Goal: Task Accomplishment & Management: Manage account settings

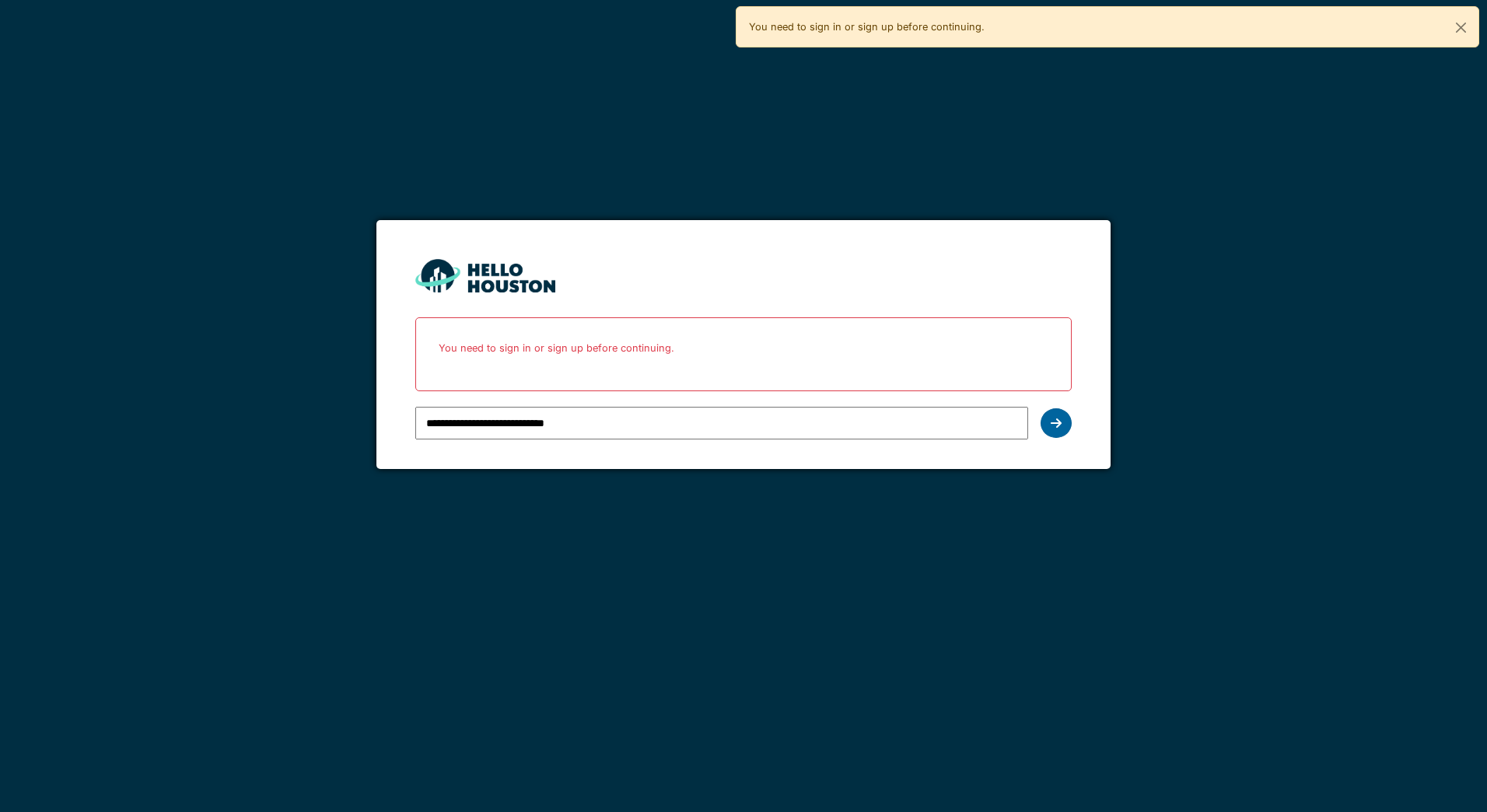
click at [1055, 424] on icon at bounding box center [1056, 422] width 11 height 12
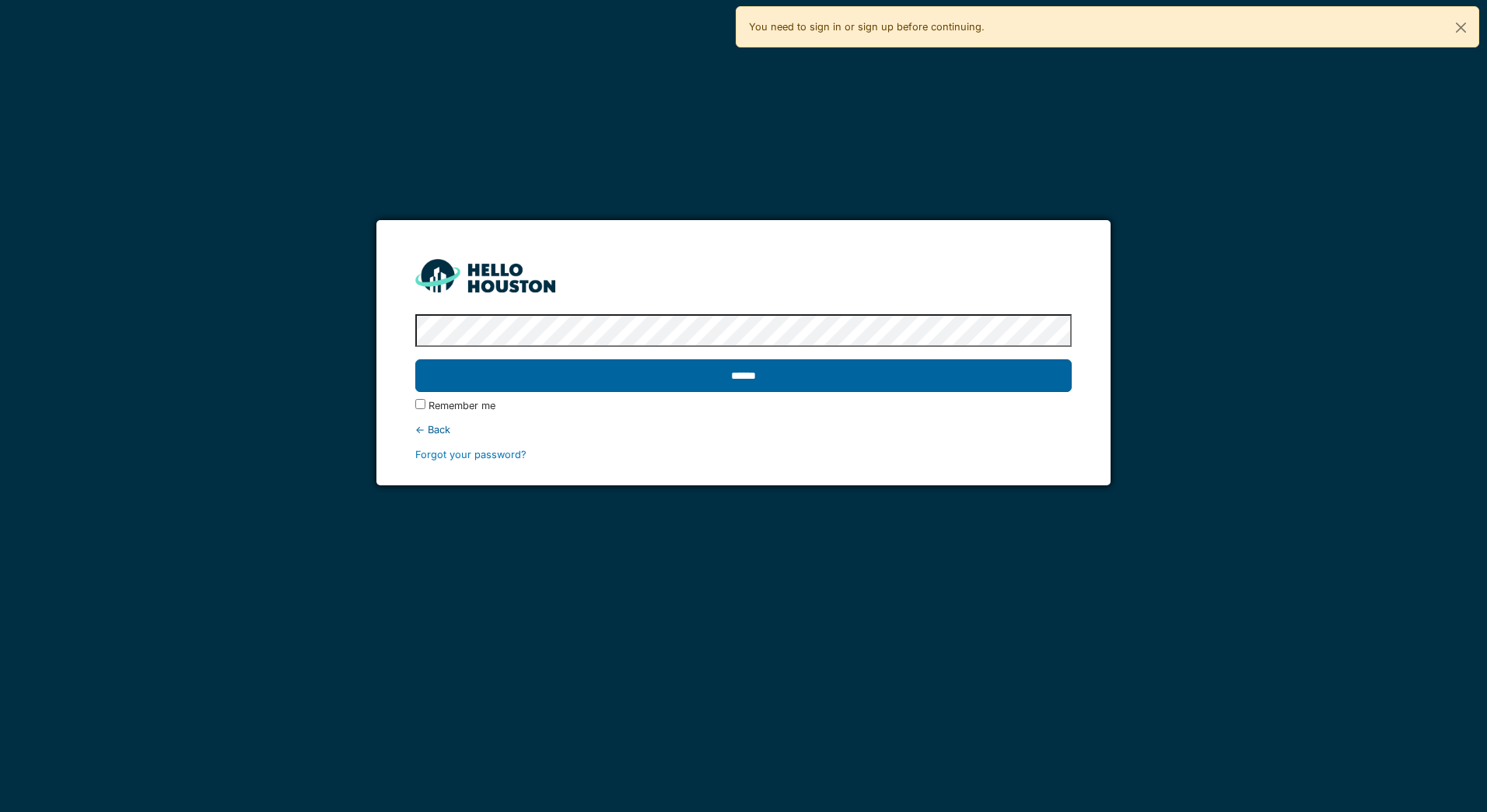
click at [739, 381] on input "******" at bounding box center [743, 376] width 656 height 33
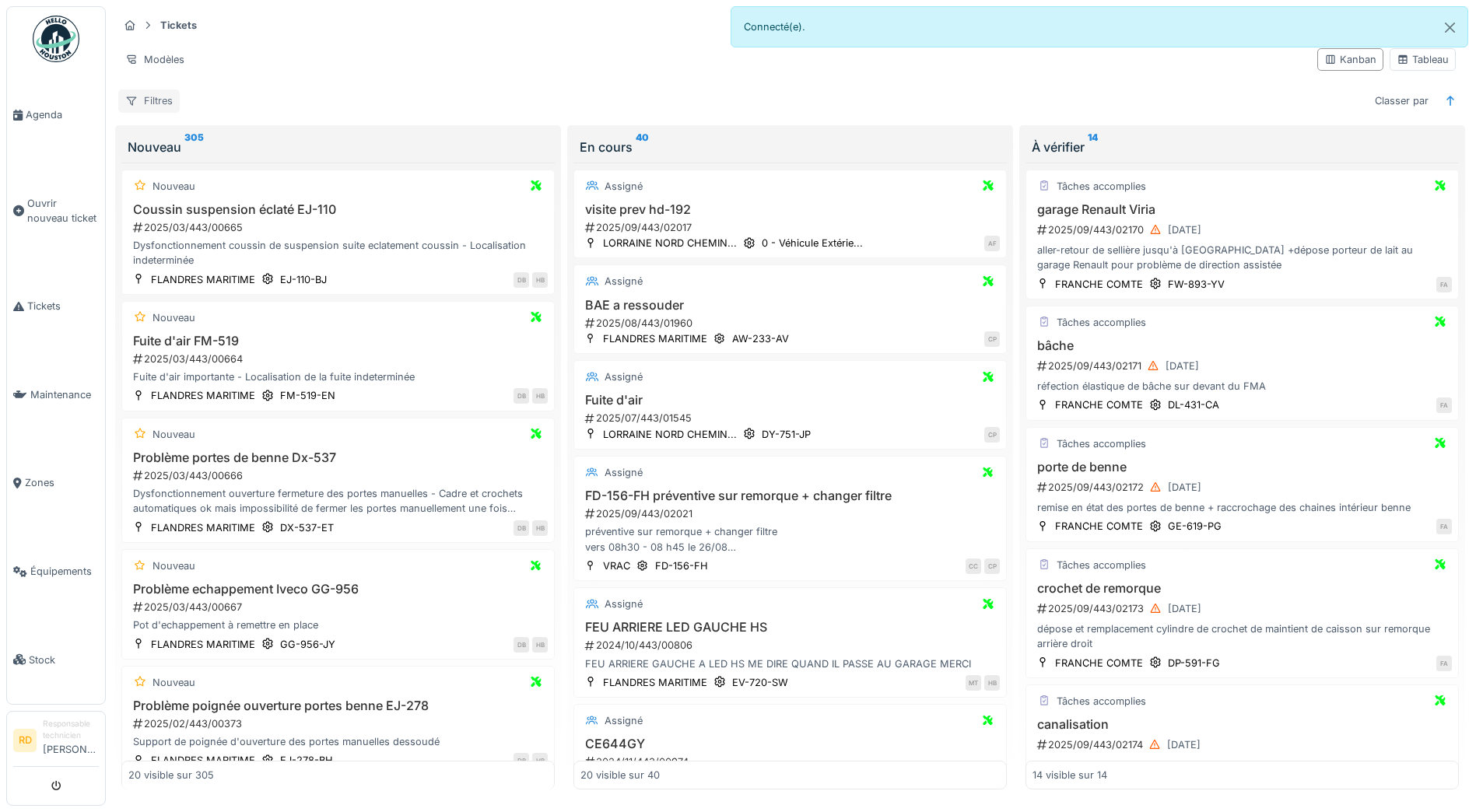
click at [145, 100] on div "Filtres" at bounding box center [149, 101] width 61 height 22
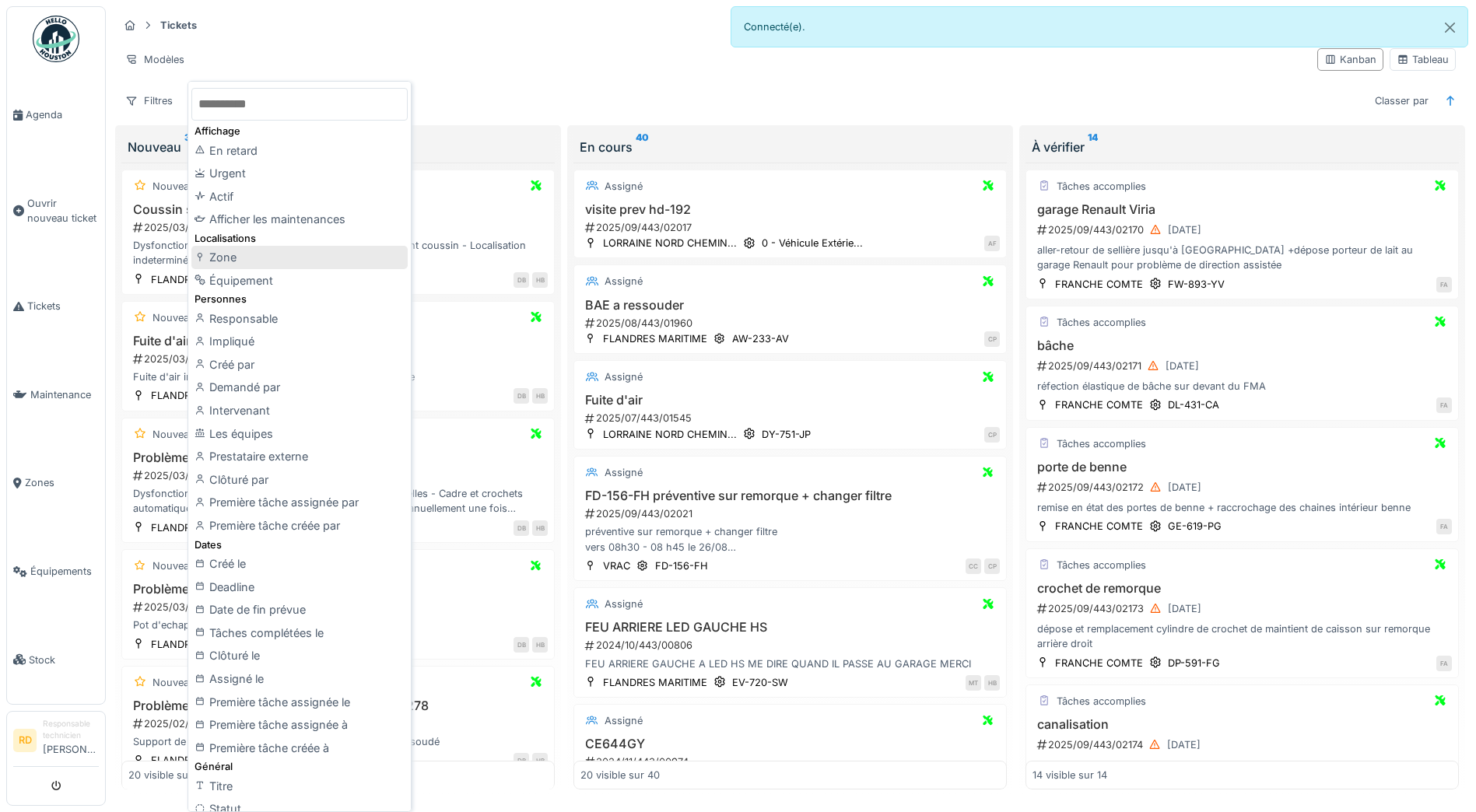
click at [230, 257] on div "Zone" at bounding box center [299, 257] width 216 height 23
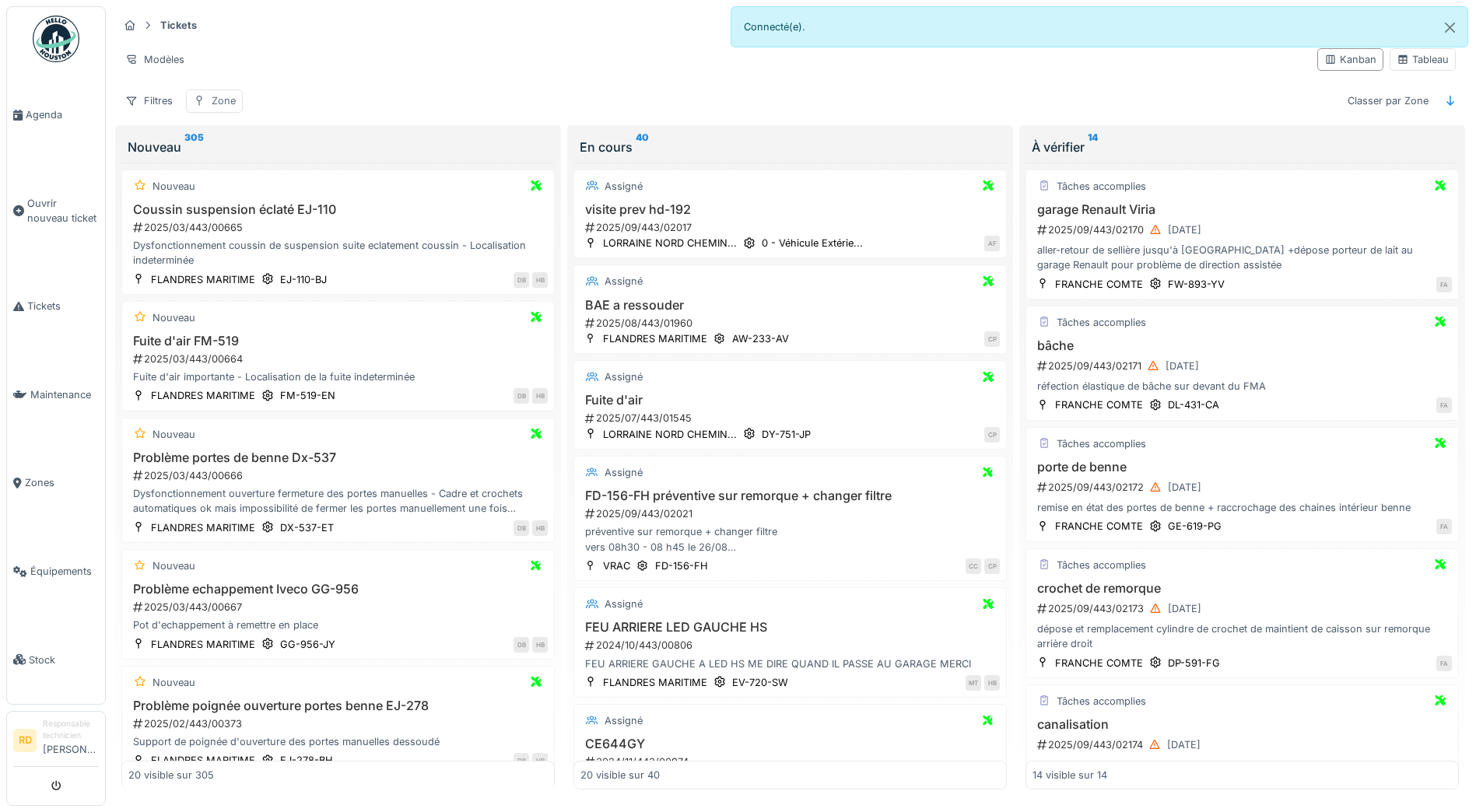
click at [212, 100] on div "Zone" at bounding box center [224, 100] width 24 height 15
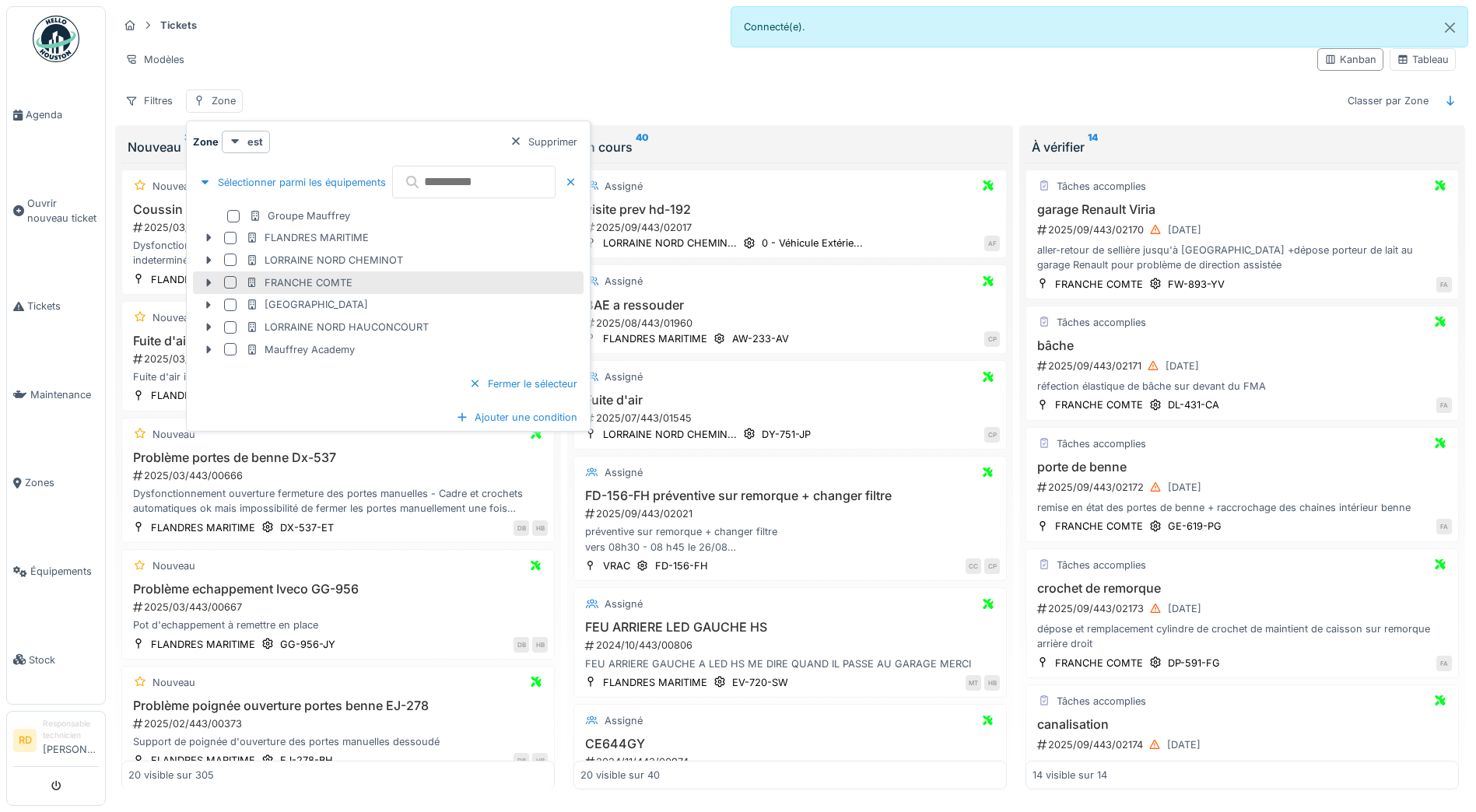
click at [232, 283] on div at bounding box center [230, 282] width 12 height 12
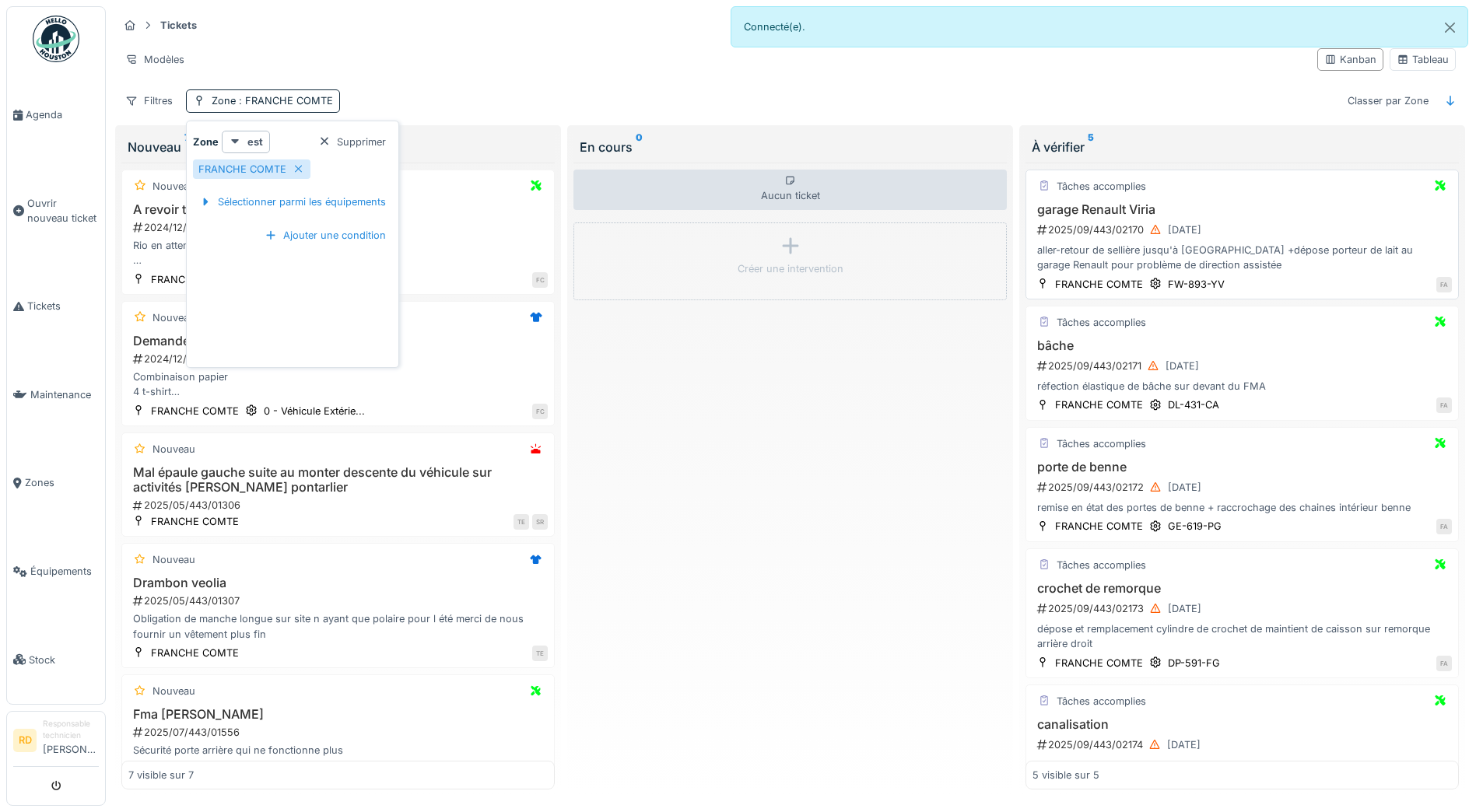
click at [1167, 244] on div "aller-retour de sellière jusqu'à Saint-Martin du mont +dépose porteur de lait a…" at bounding box center [1241, 257] width 419 height 29
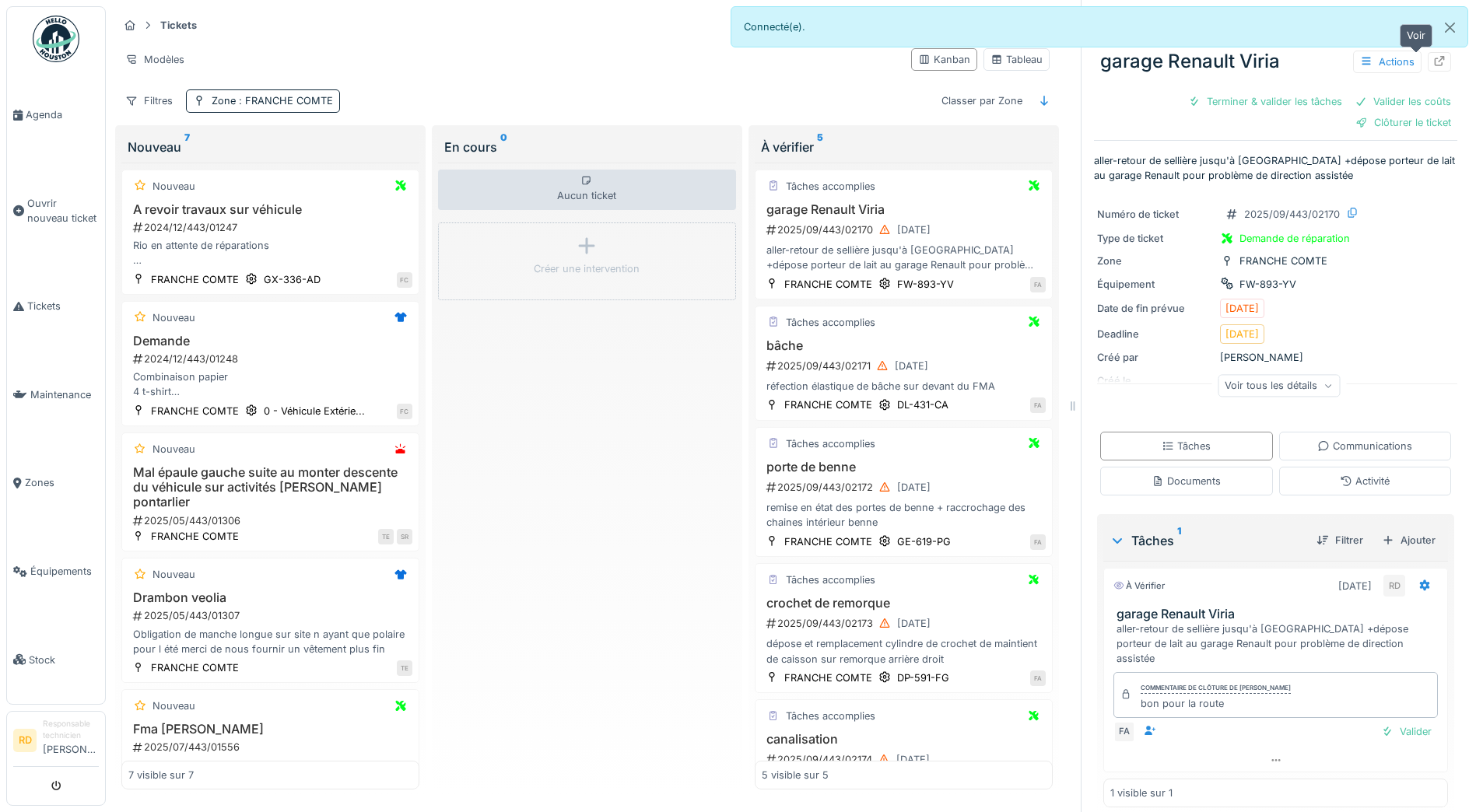
click at [1435, 66] on icon at bounding box center [1440, 61] width 10 height 10
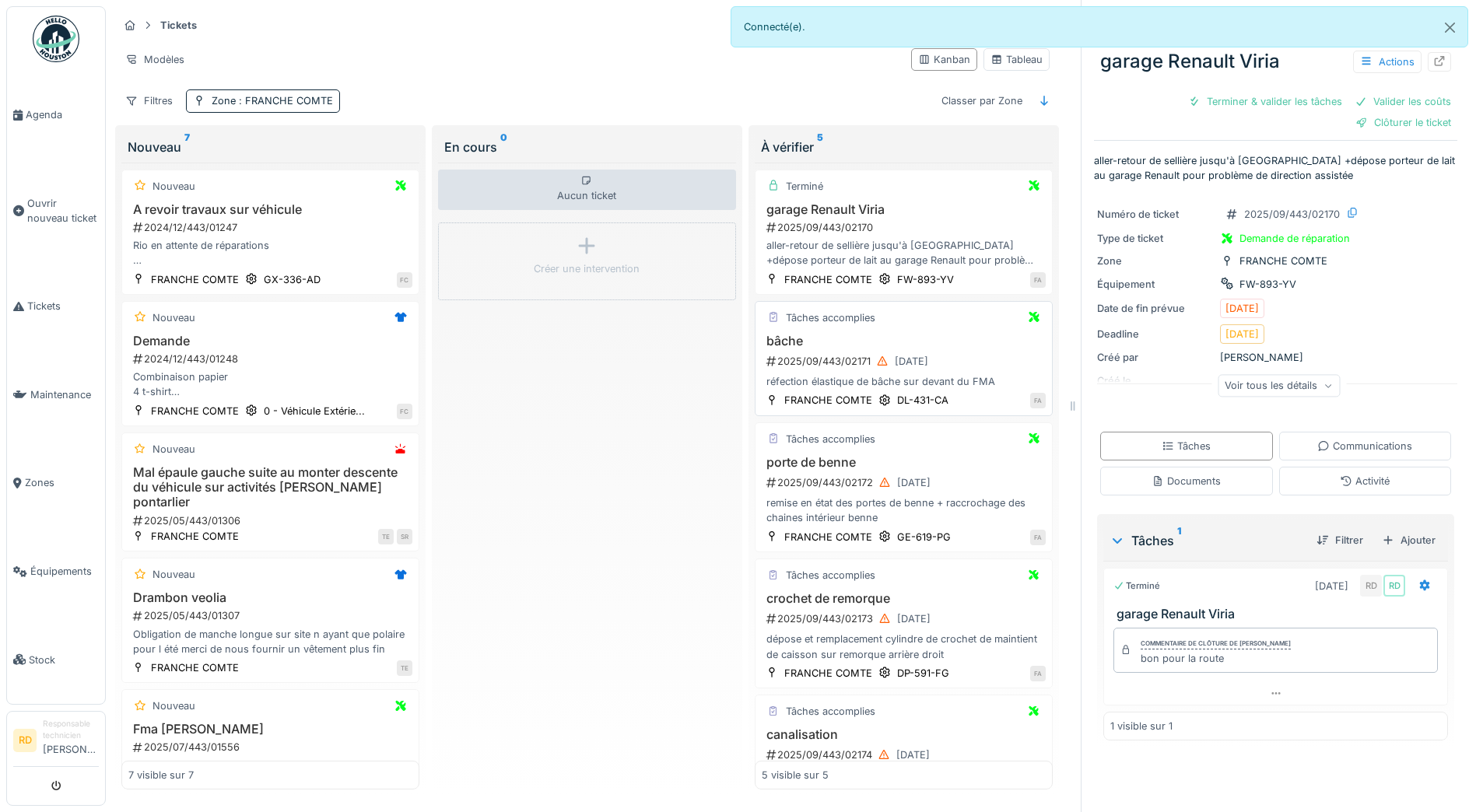
click at [877, 377] on div "réfection élastique de bâche sur devant du FMA" at bounding box center [903, 381] width 284 height 15
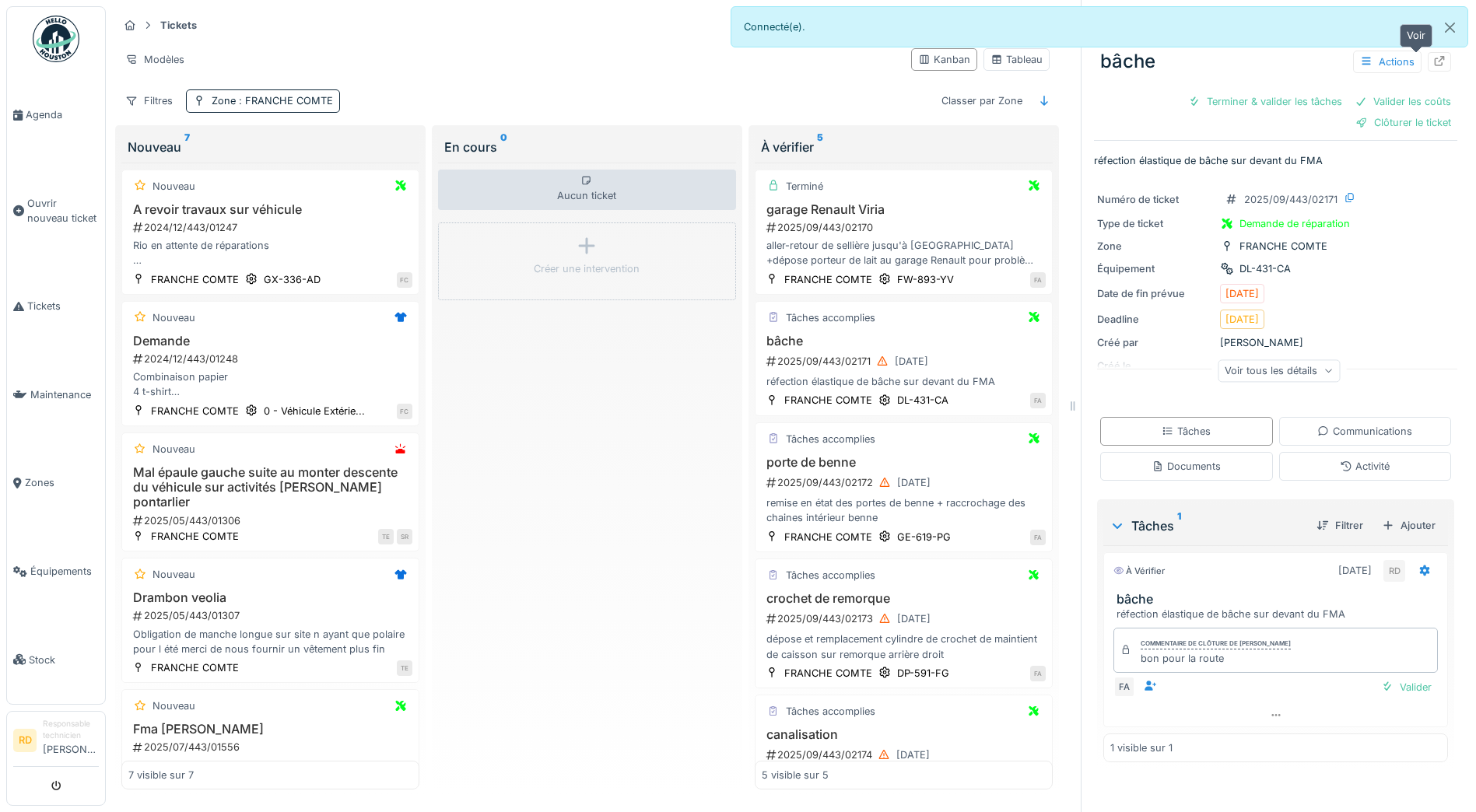
click at [1435, 66] on icon at bounding box center [1440, 61] width 10 height 10
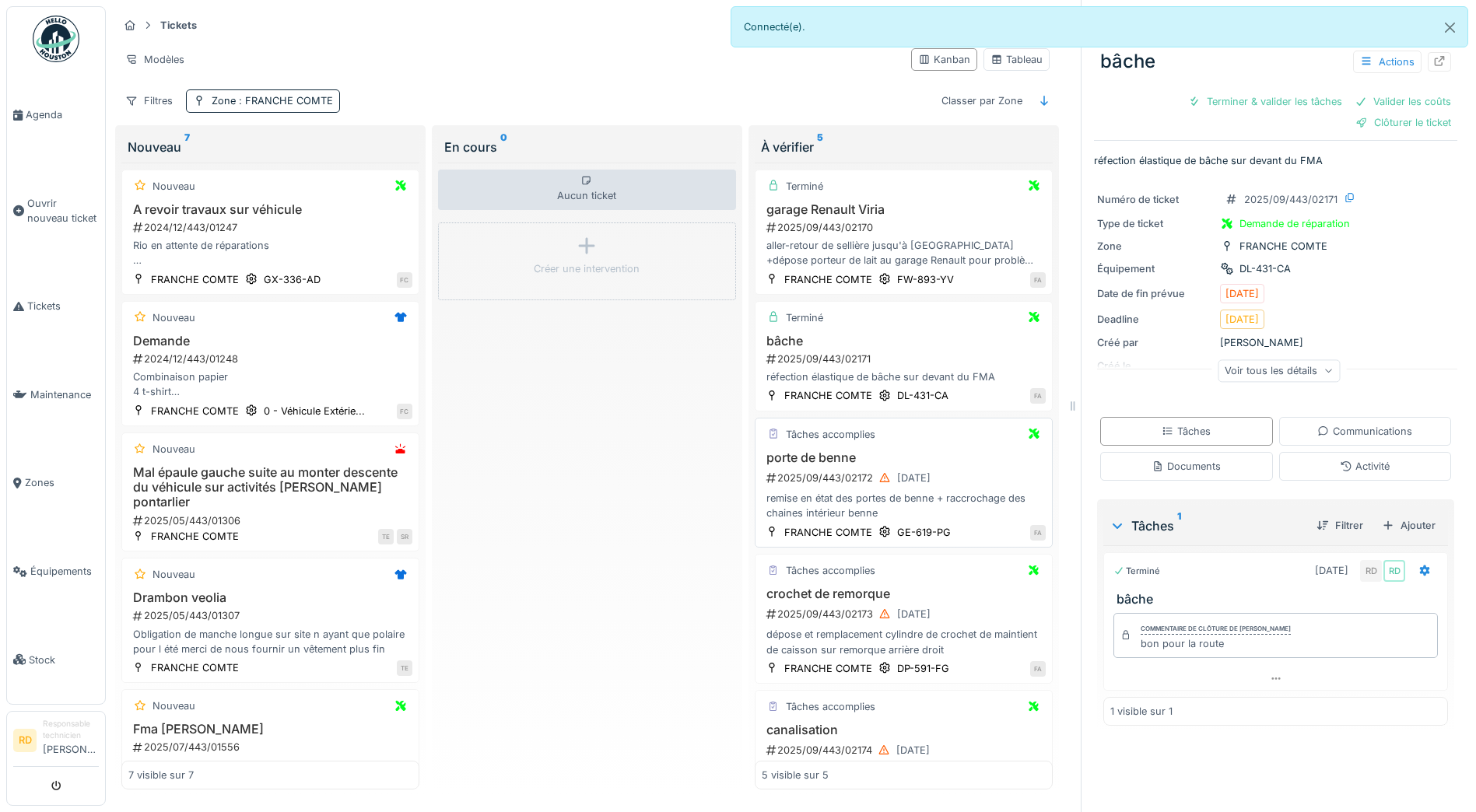
click at [837, 479] on div "2025/09/443/02172 22/09/2025" at bounding box center [905, 478] width 281 height 20
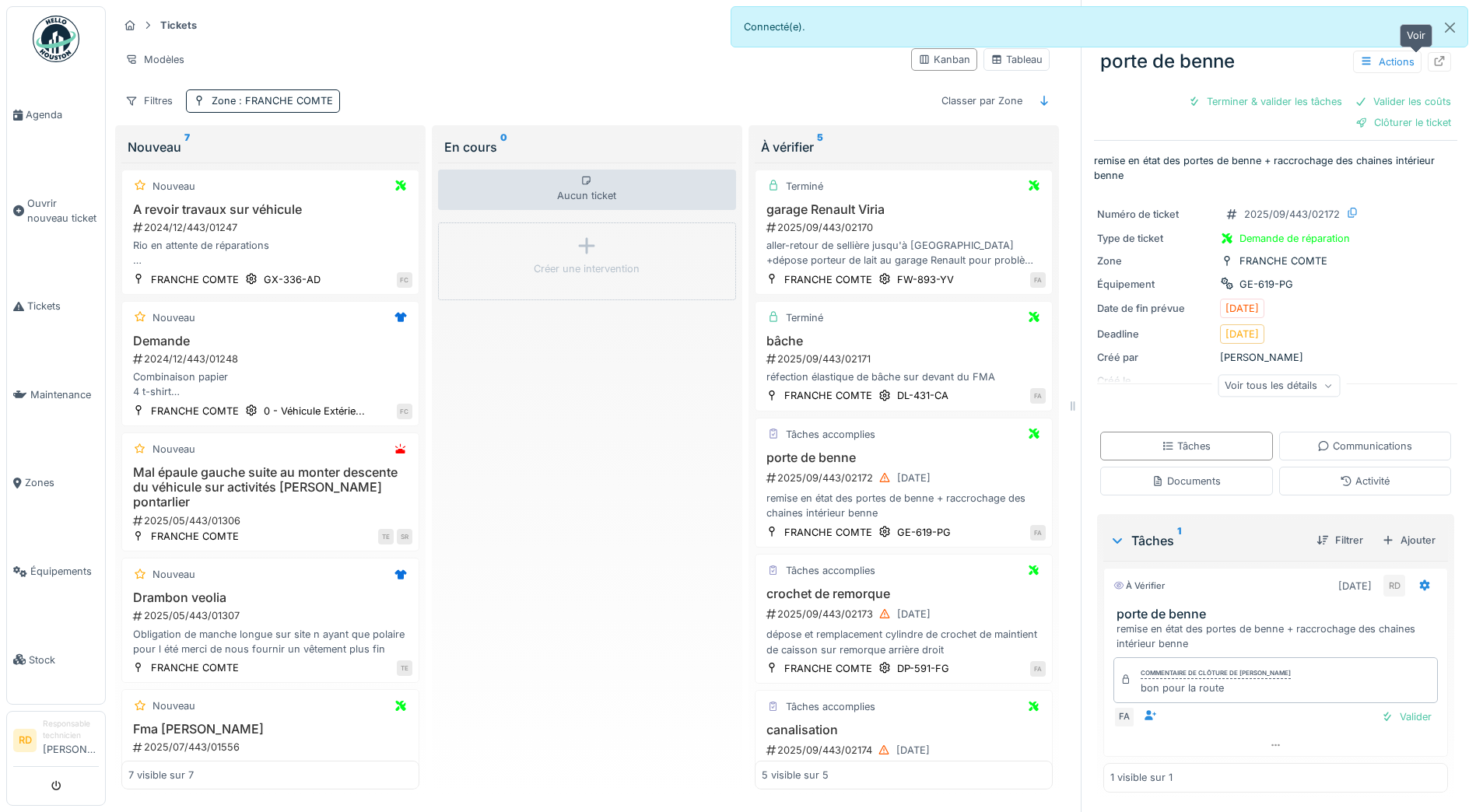
click at [1428, 60] on div at bounding box center [1439, 61] width 23 height 20
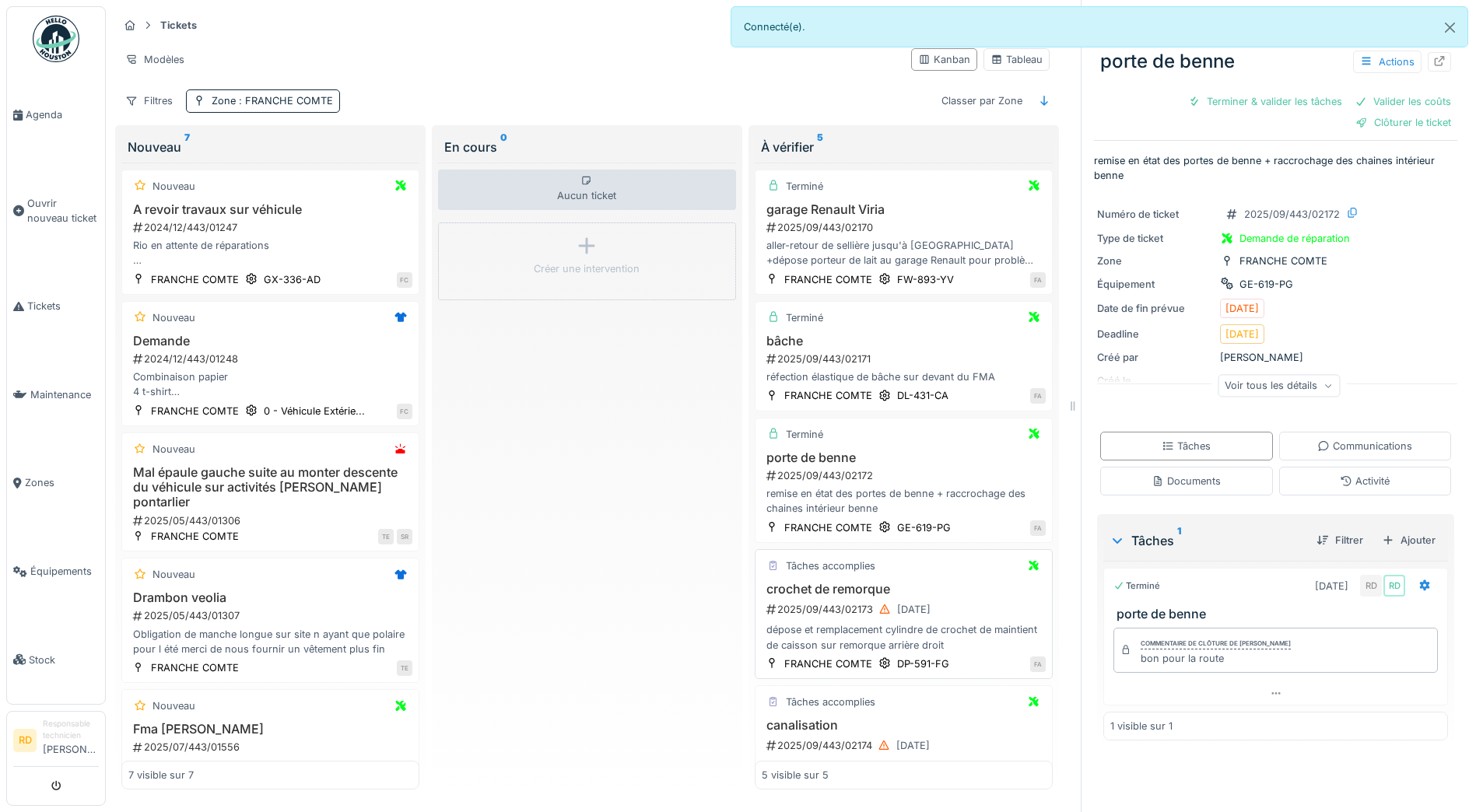
click at [868, 626] on div "dépose et remplacement cylindre de crochet de maintient de caisson sur remorque…" at bounding box center [903, 637] width 284 height 29
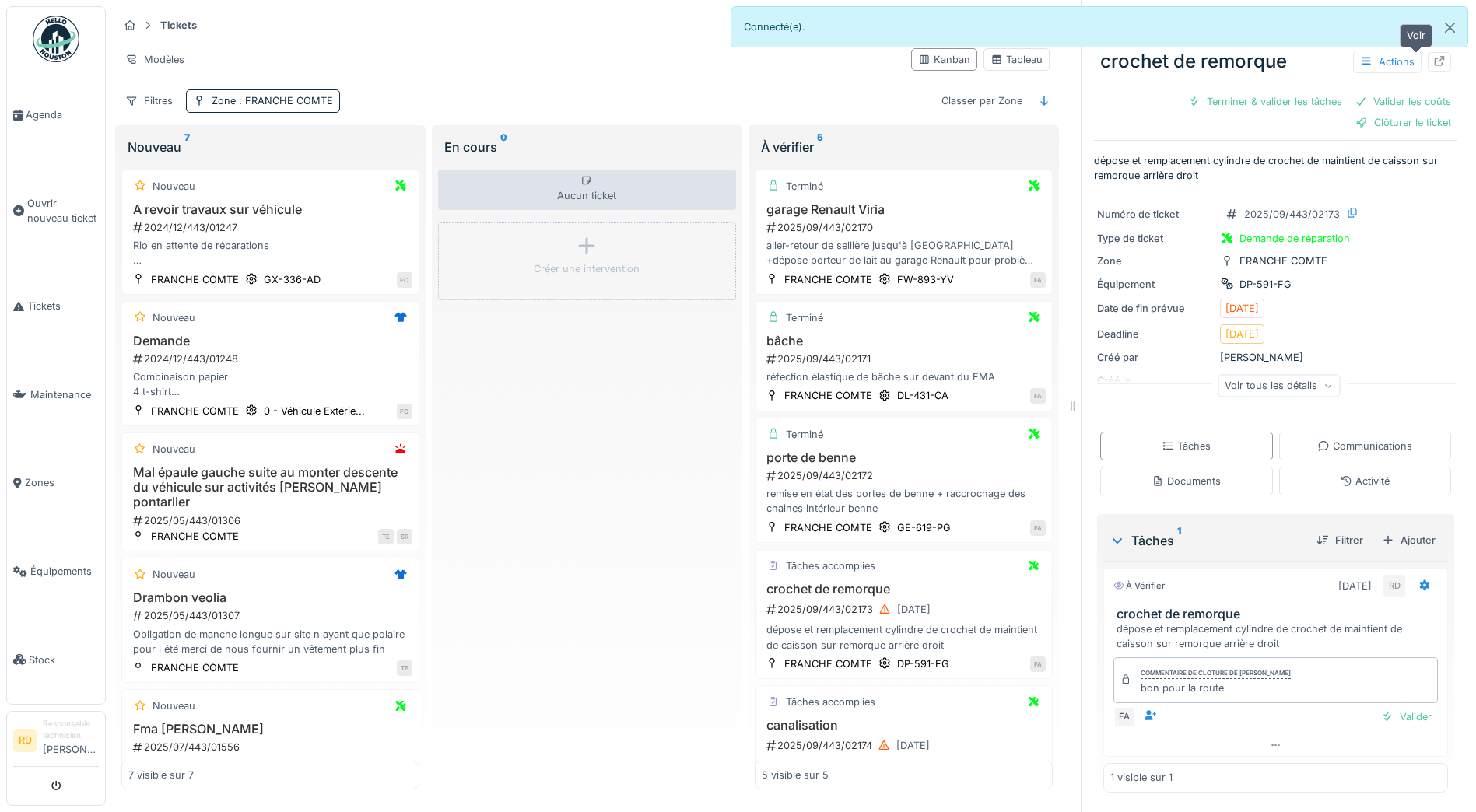
click at [1435, 60] on icon at bounding box center [1440, 61] width 10 height 10
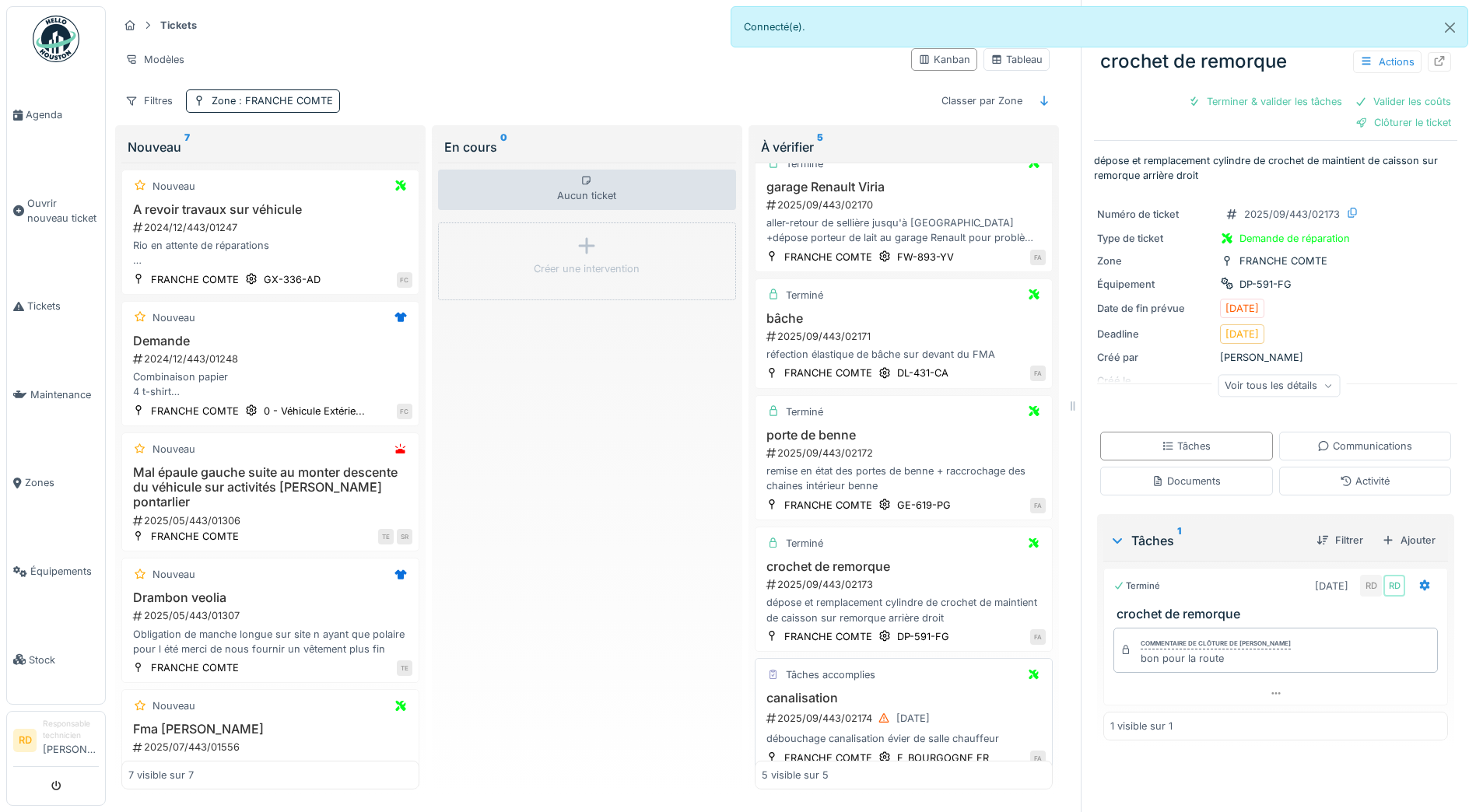
scroll to position [41, 0]
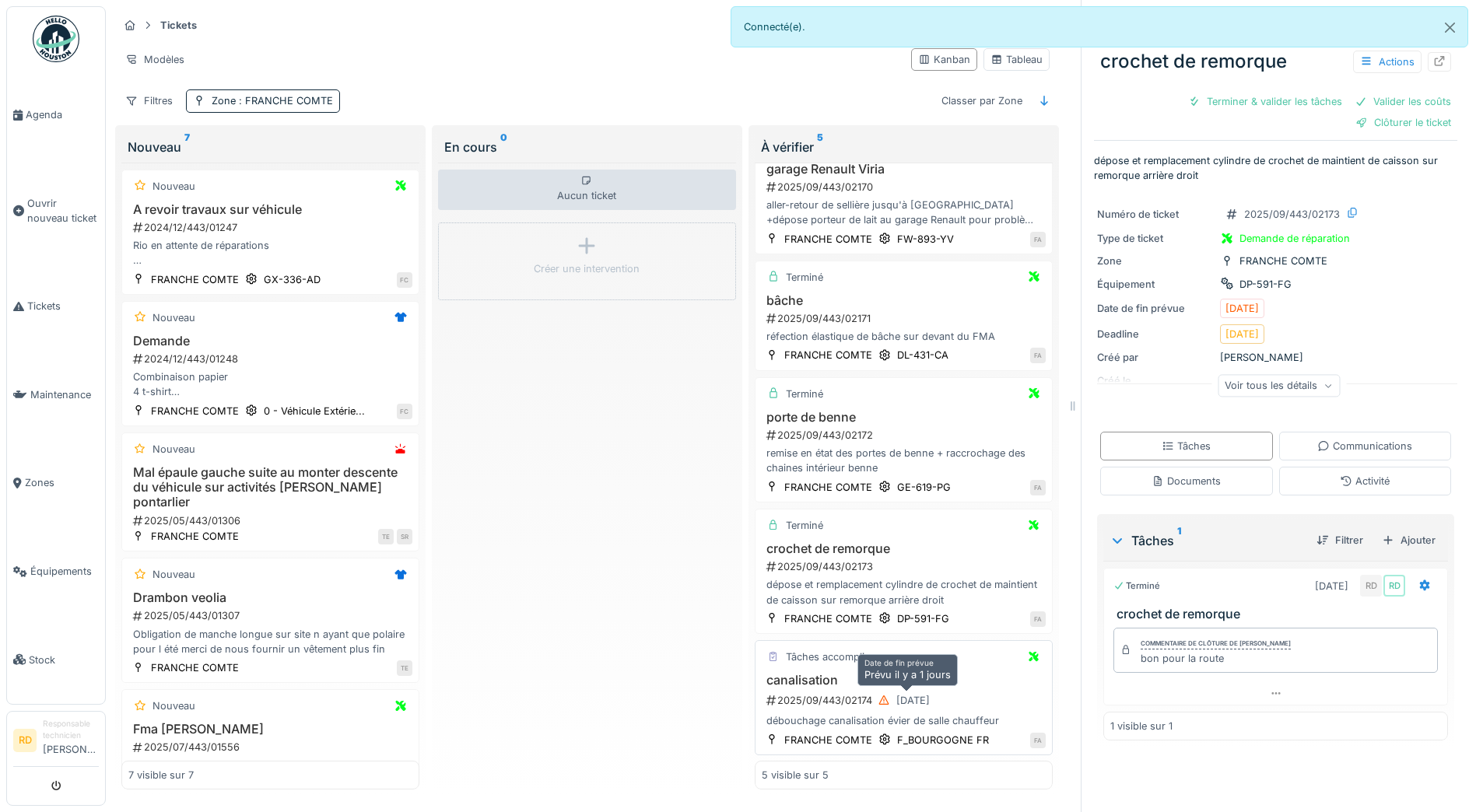
click at [896, 707] on div "[DATE]" at bounding box center [913, 700] width 34 height 15
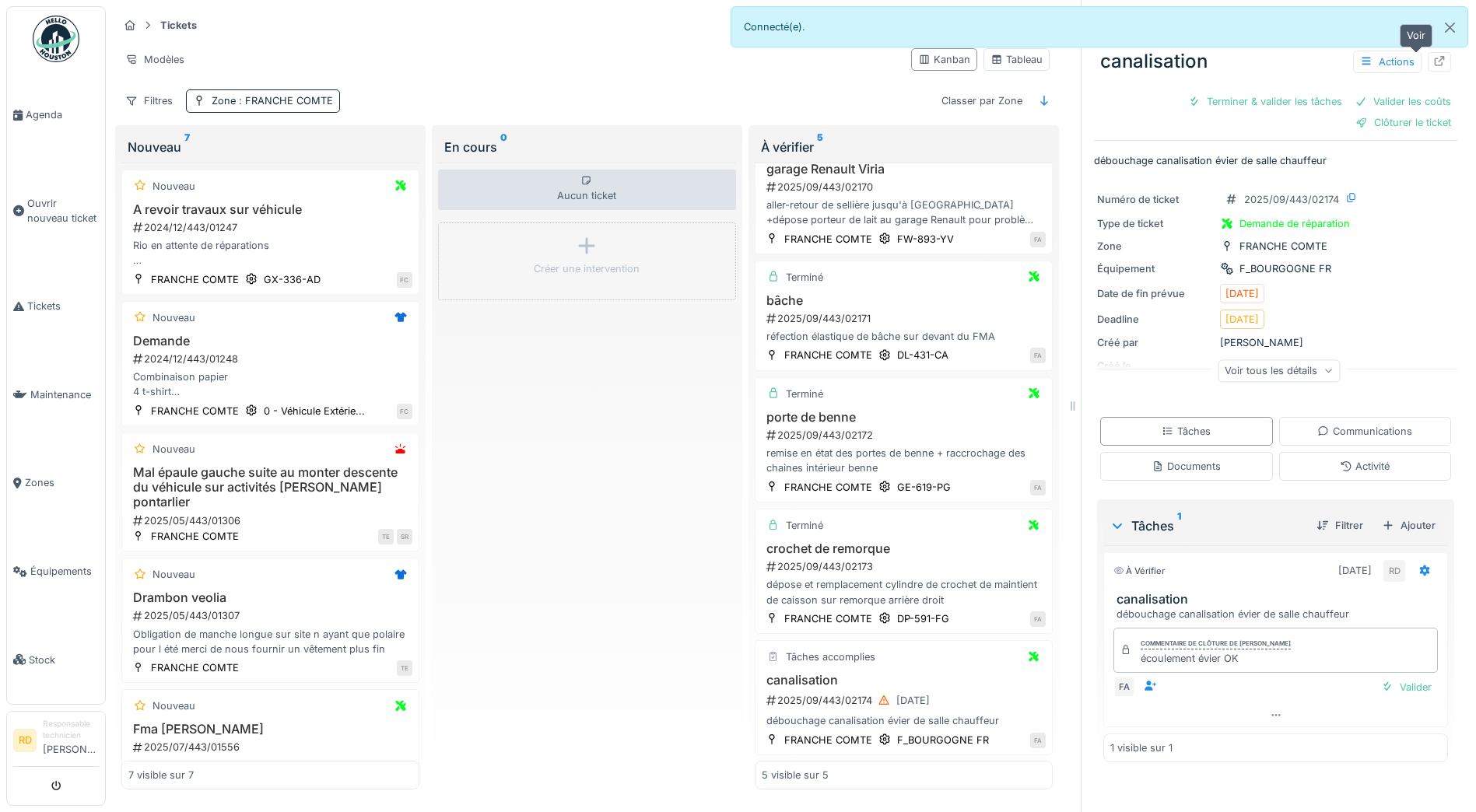
click at [1433, 65] on icon at bounding box center [1439, 61] width 12 height 10
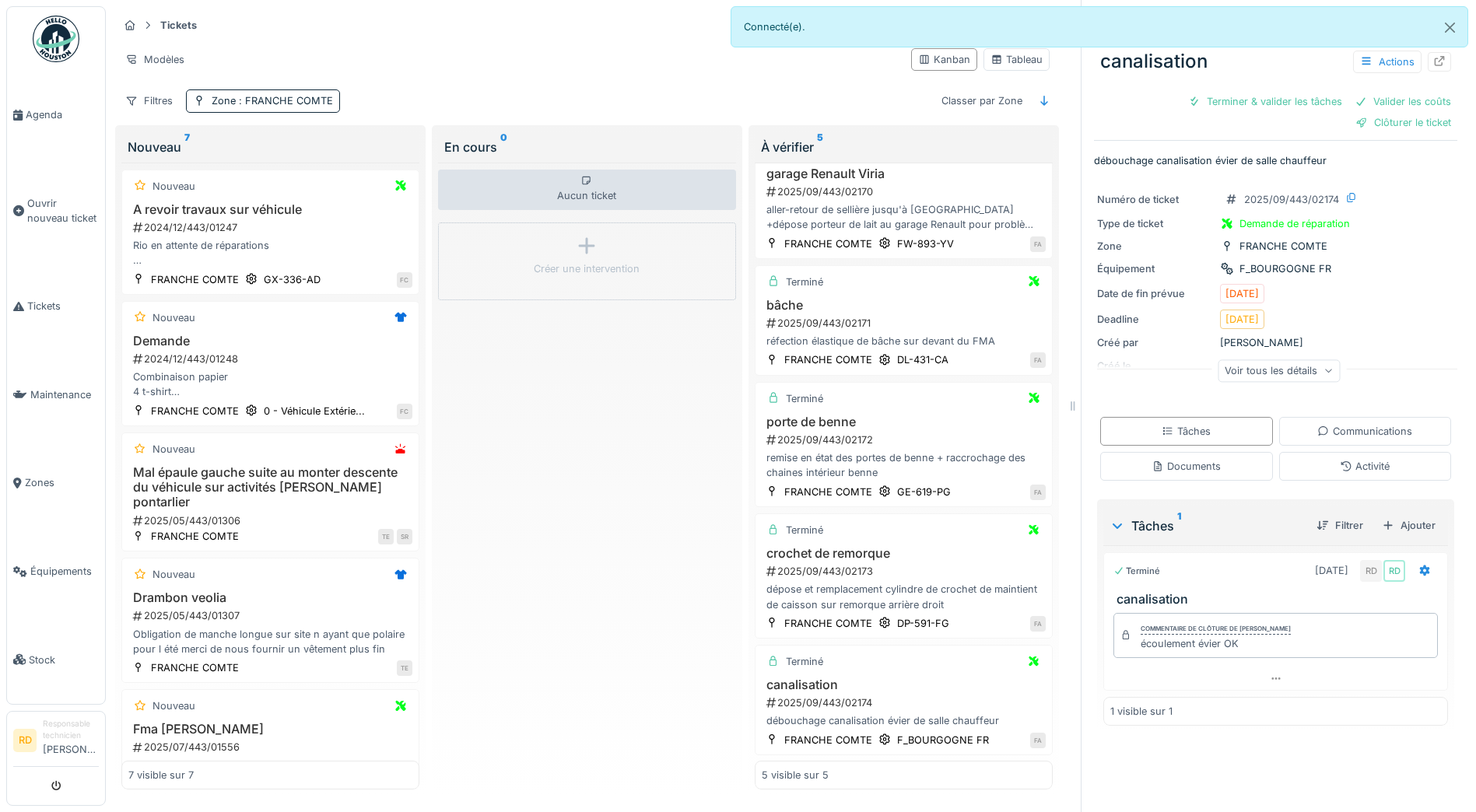
scroll to position [34, 0]
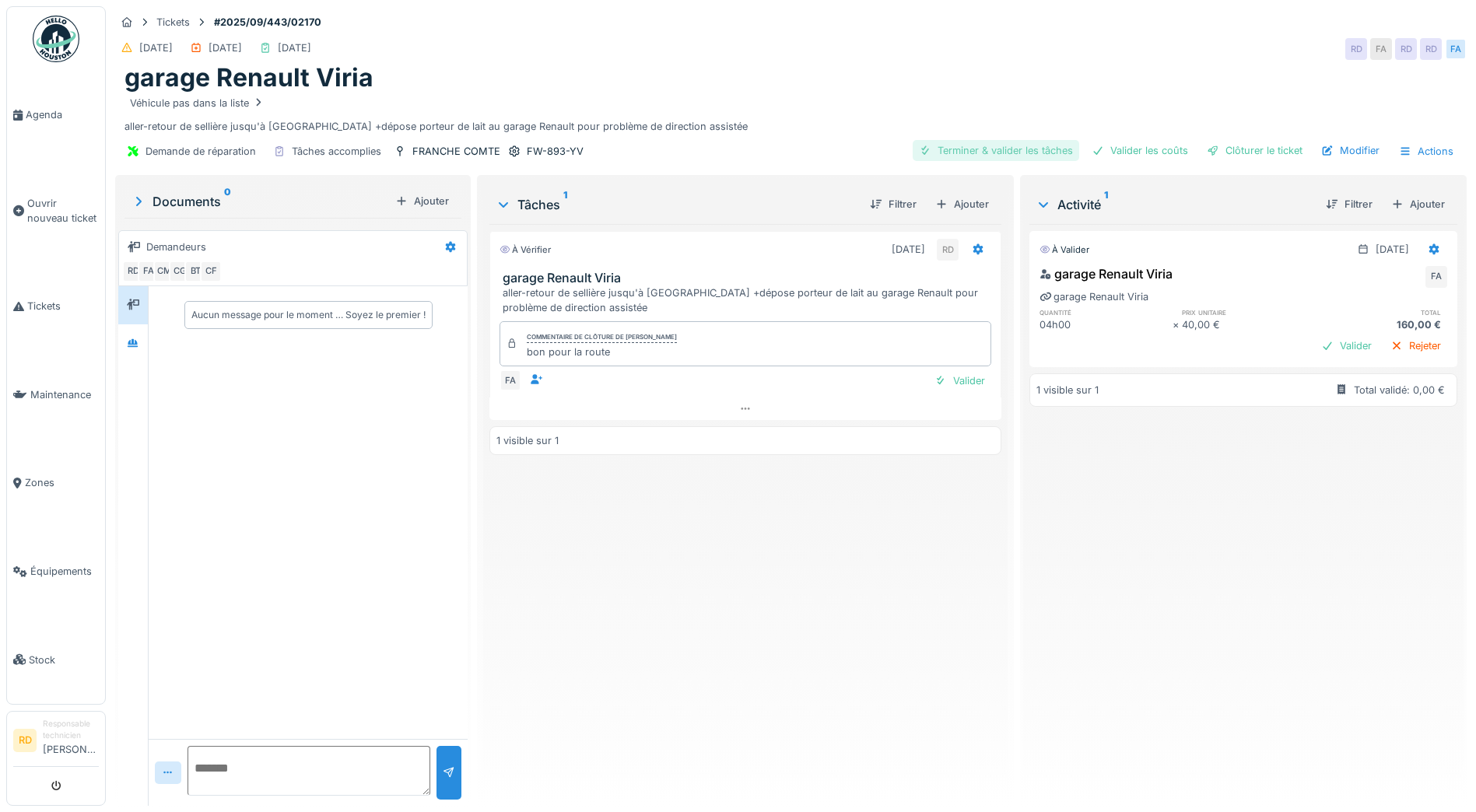
click at [994, 152] on div "Terminer & valider les tâches" at bounding box center [996, 150] width 167 height 21
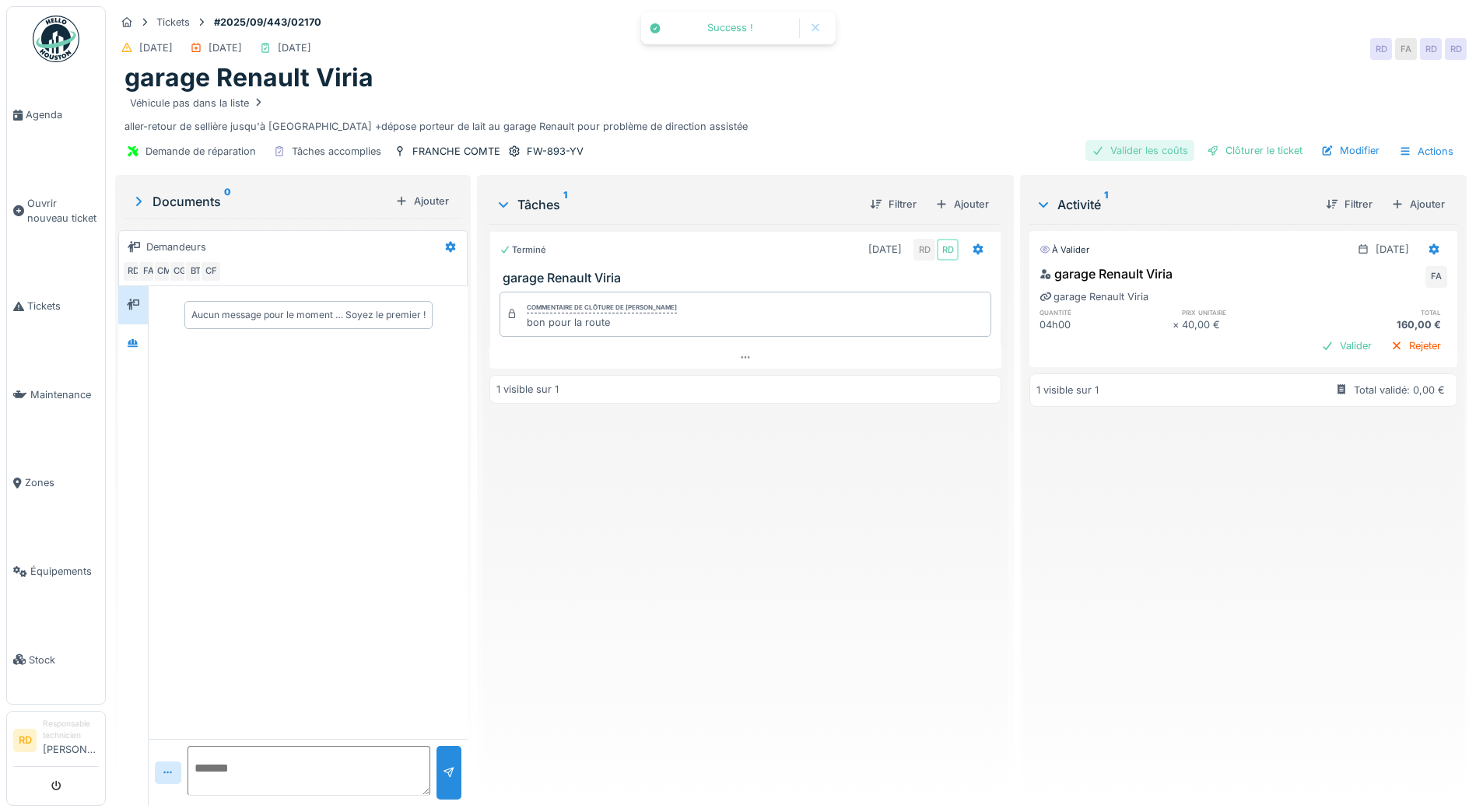
click at [1130, 153] on div "Valider les coûts" at bounding box center [1140, 150] width 109 height 21
click at [1244, 154] on div "Clôturer le ticket" at bounding box center [1254, 150] width 108 height 21
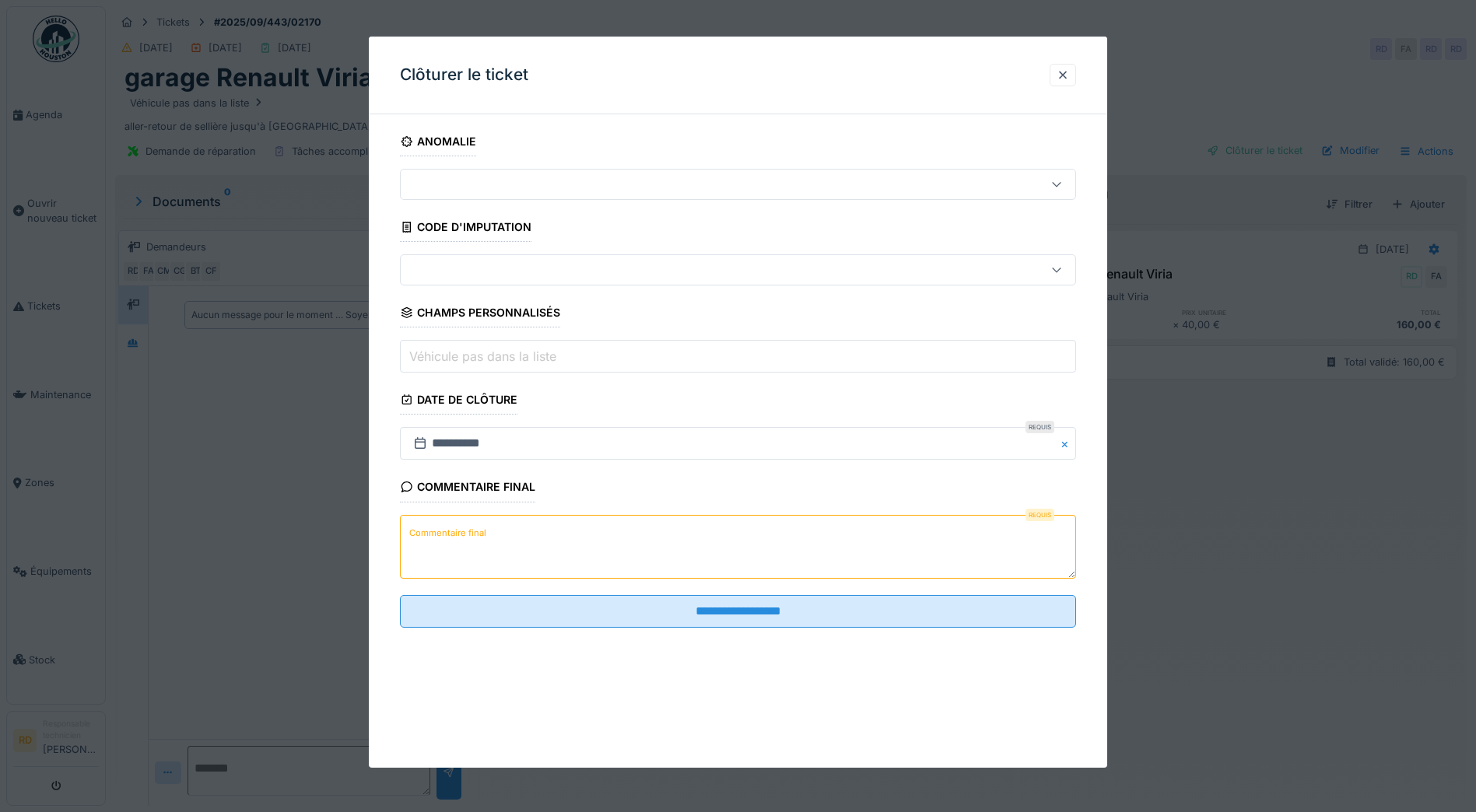
click at [487, 530] on label "Commentaire final" at bounding box center [448, 533] width 83 height 20
click at [487, 530] on textarea "Commentaire final" at bounding box center [738, 547] width 676 height 64
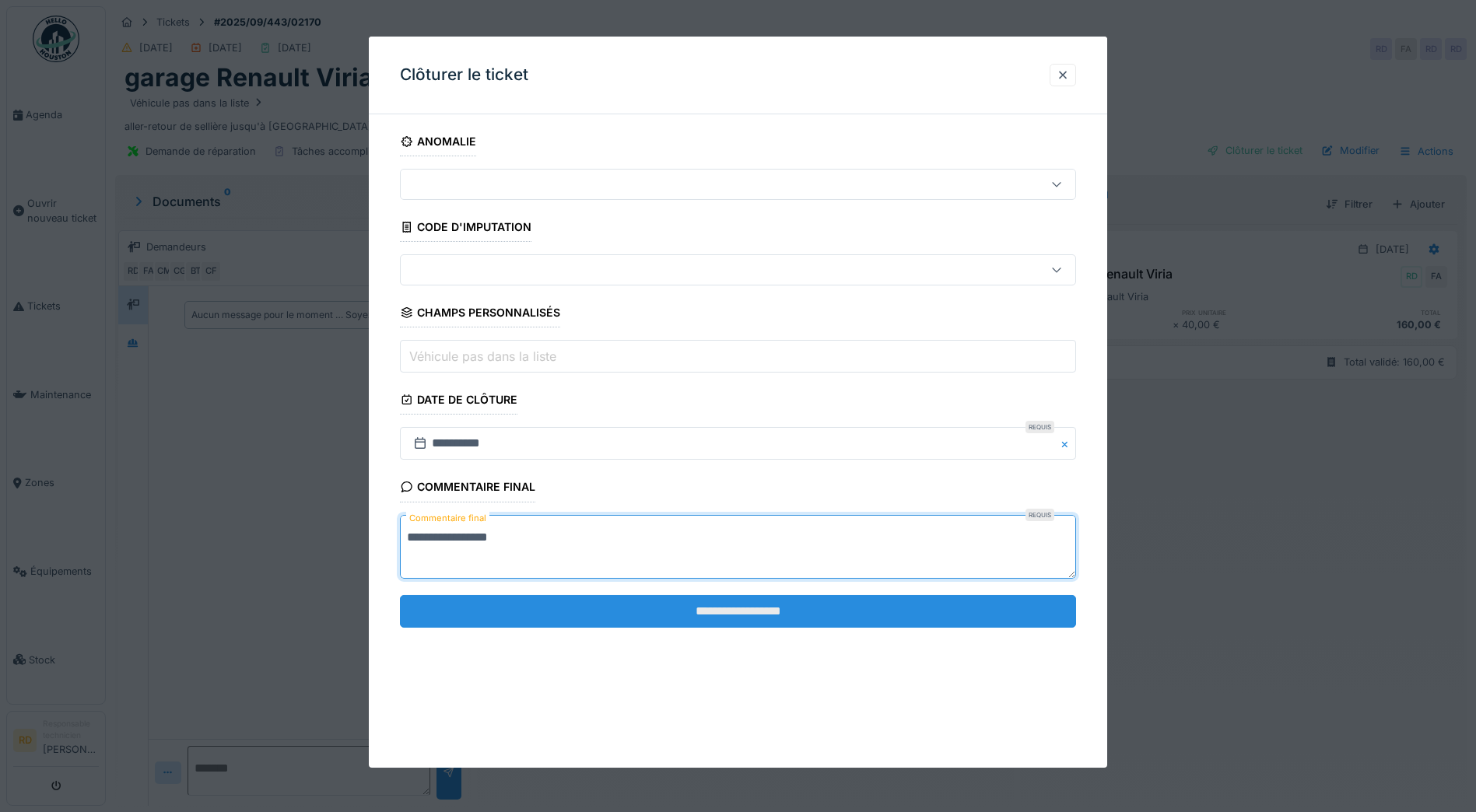
type textarea "**********"
click at [744, 612] on input "**********" at bounding box center [738, 612] width 676 height 33
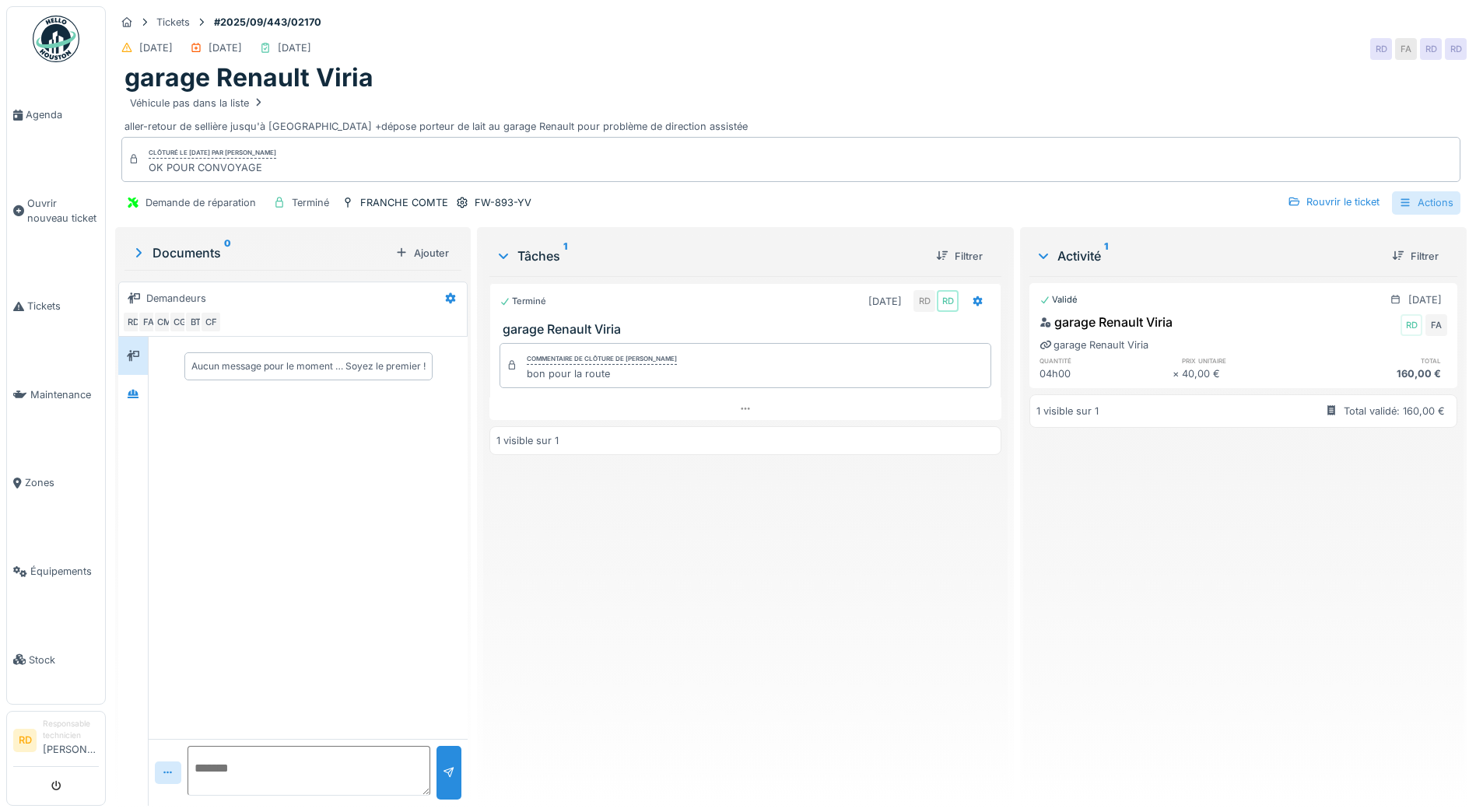
click at [1421, 206] on div "Actions" at bounding box center [1425, 202] width 68 height 22
click at [1371, 242] on div "Rapport d'intervention" at bounding box center [1337, 238] width 191 height 23
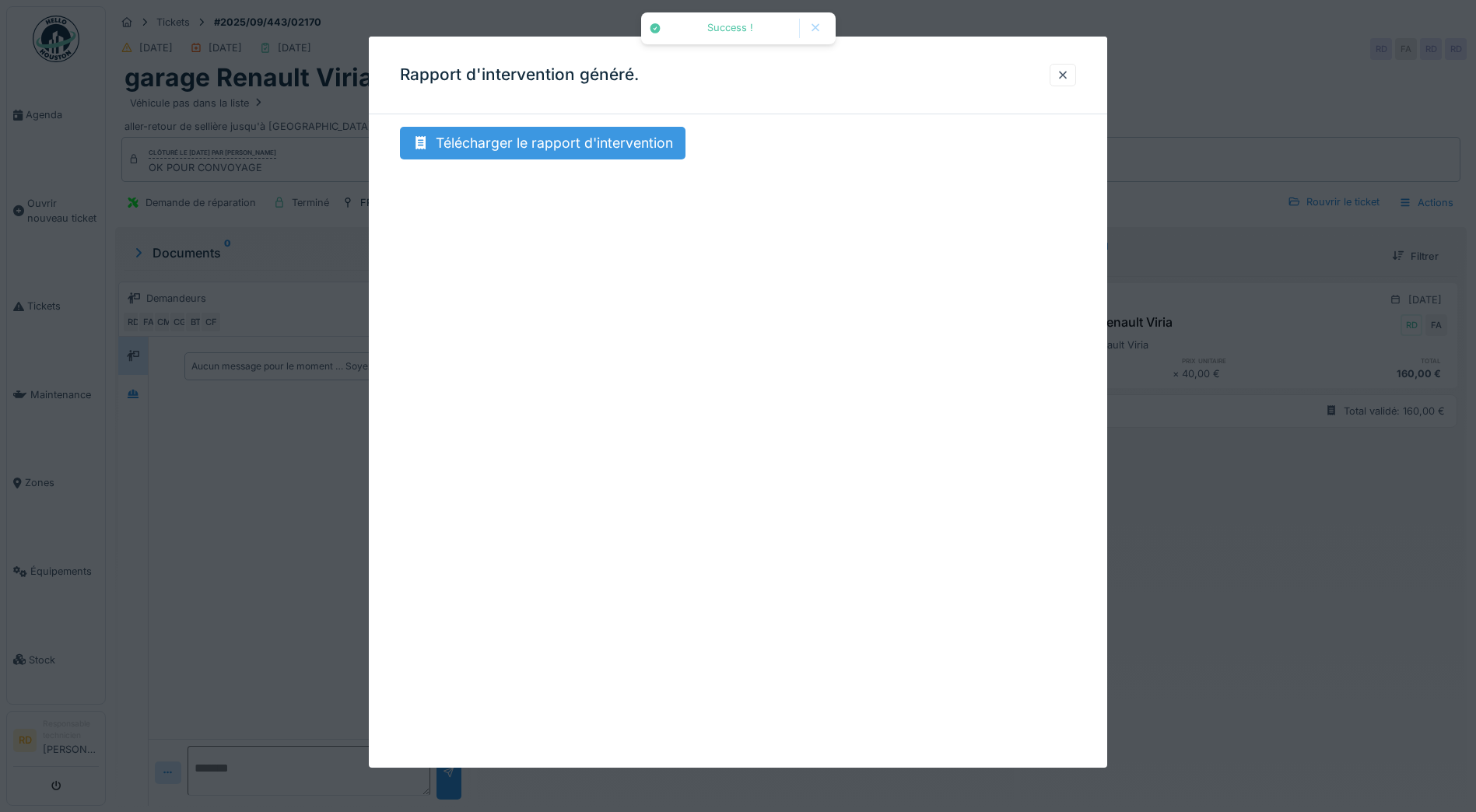
click at [624, 133] on div "Télécharger le rapport d'intervention" at bounding box center [543, 143] width 285 height 33
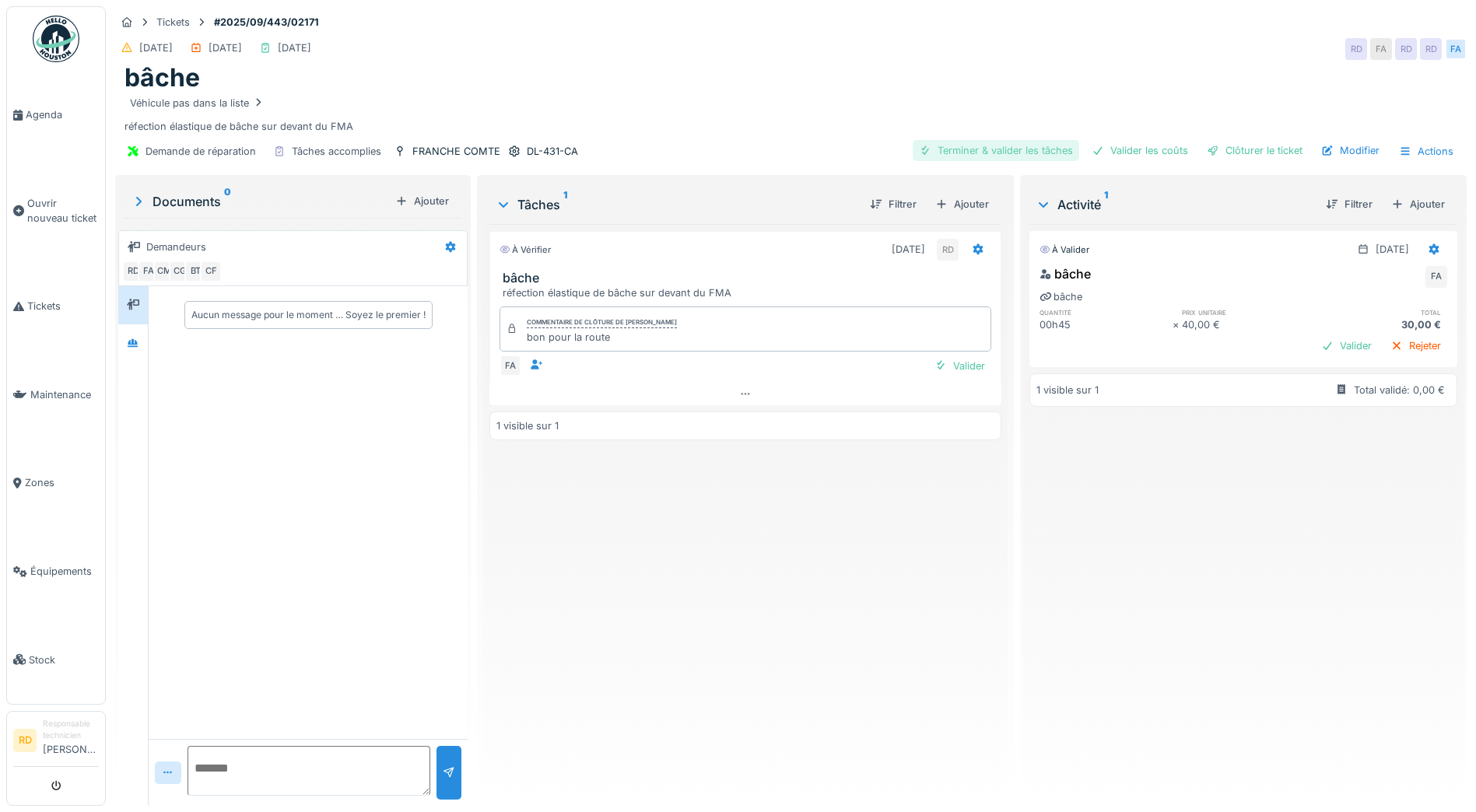
click at [987, 152] on div "Terminer & valider les tâches" at bounding box center [996, 150] width 167 height 21
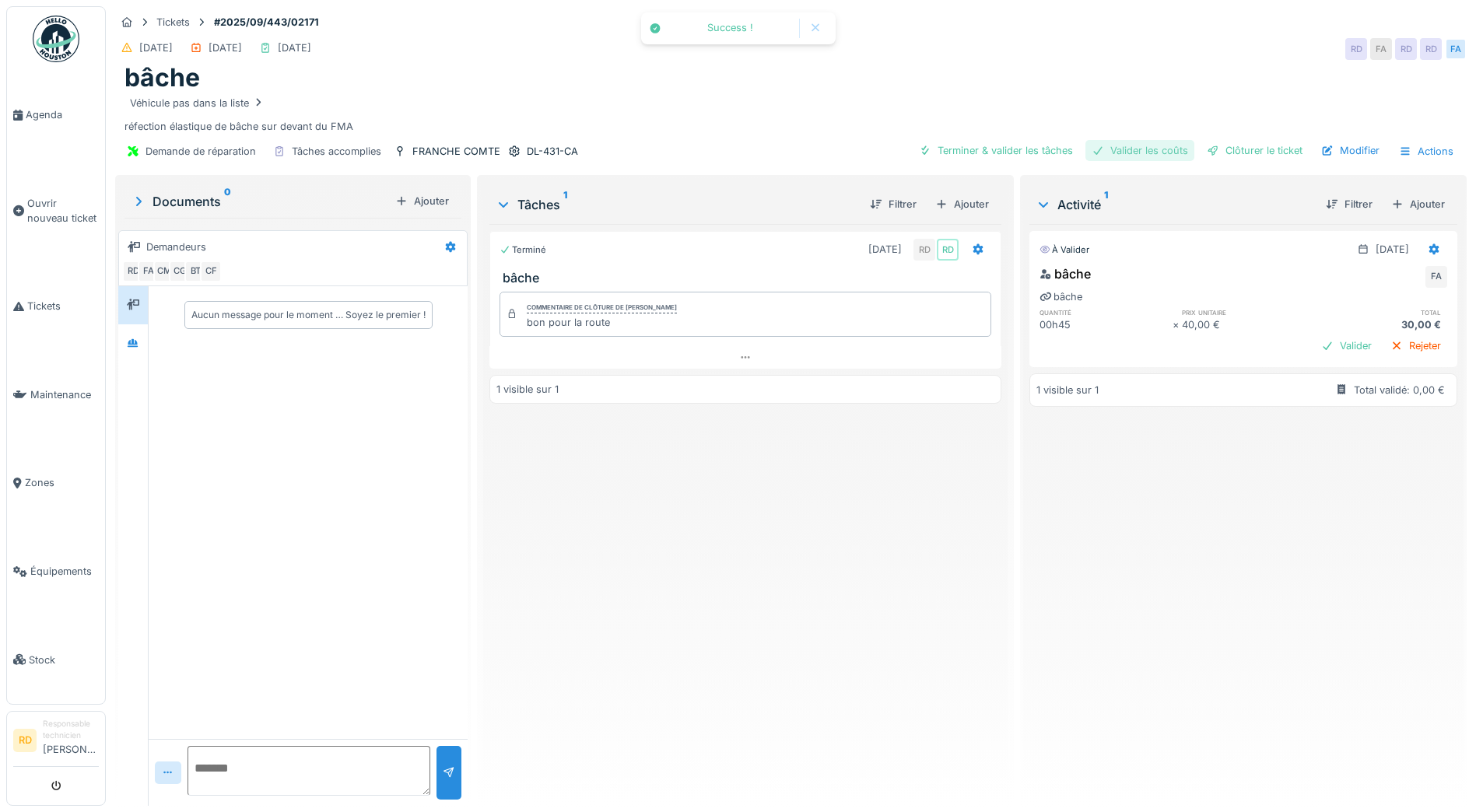
click at [1132, 152] on div "Valider les coûts" at bounding box center [1140, 150] width 109 height 21
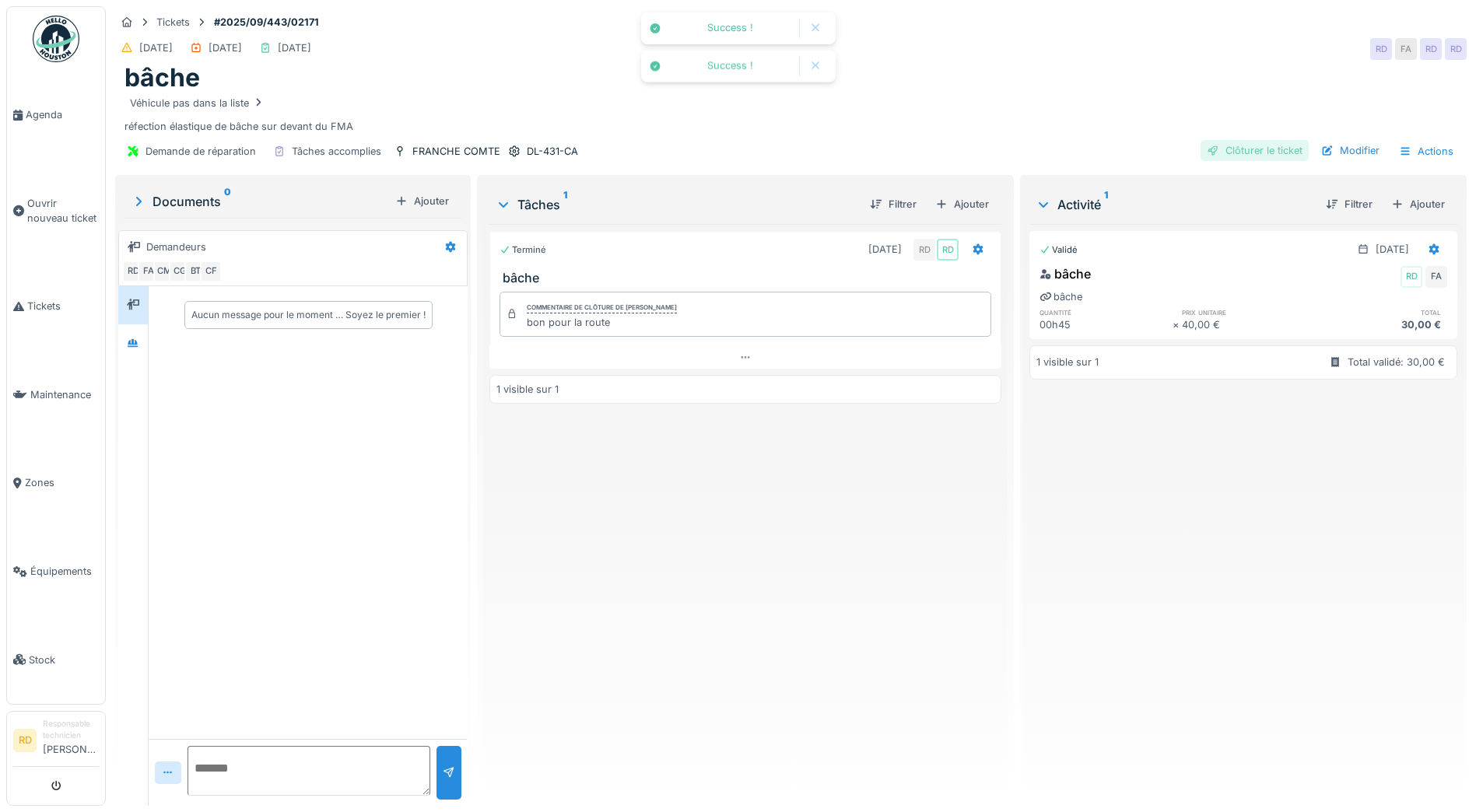
click at [1235, 151] on div "Clôturer le ticket" at bounding box center [1254, 150] width 108 height 21
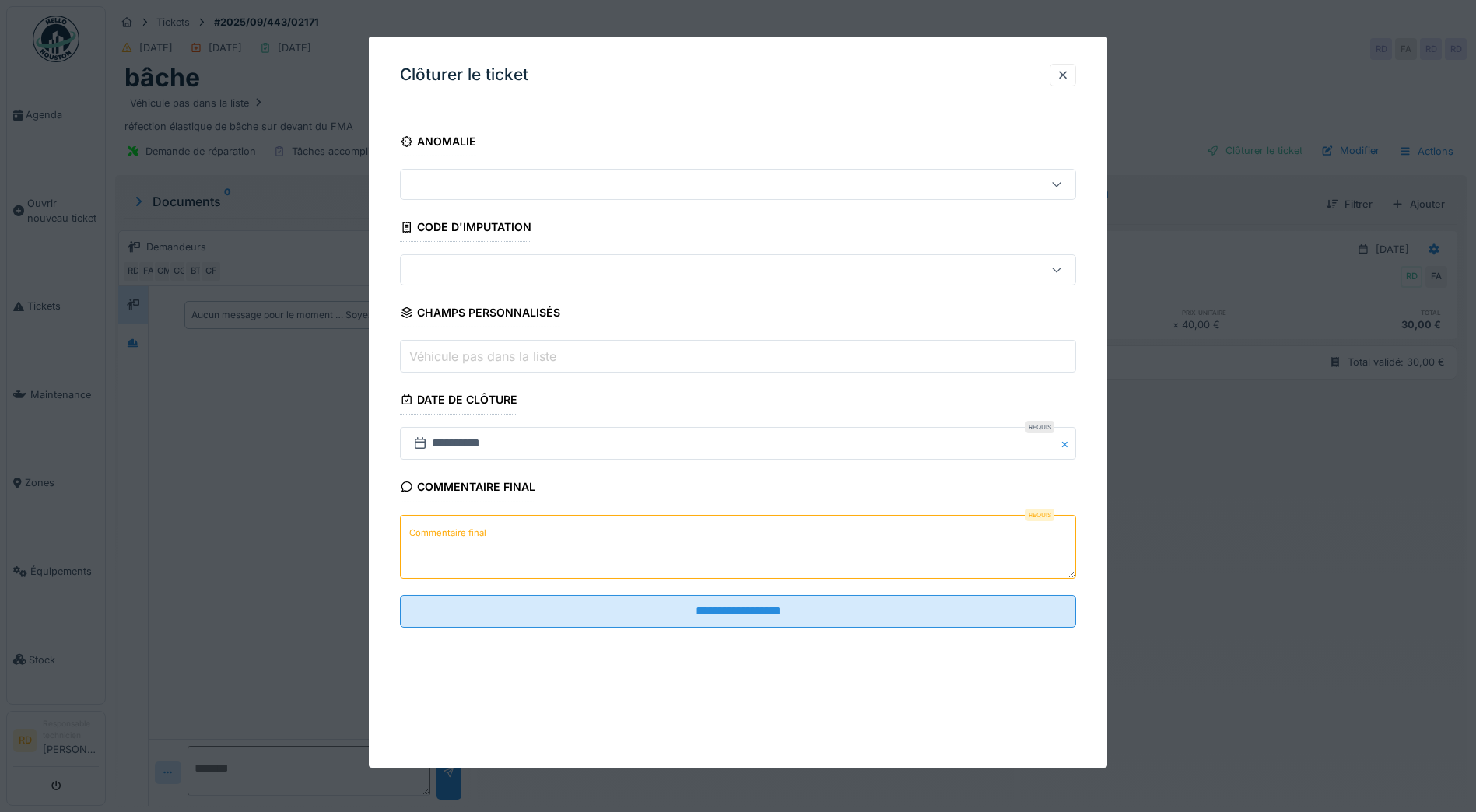
click at [512, 528] on textarea "Commentaire final" at bounding box center [738, 547] width 676 height 64
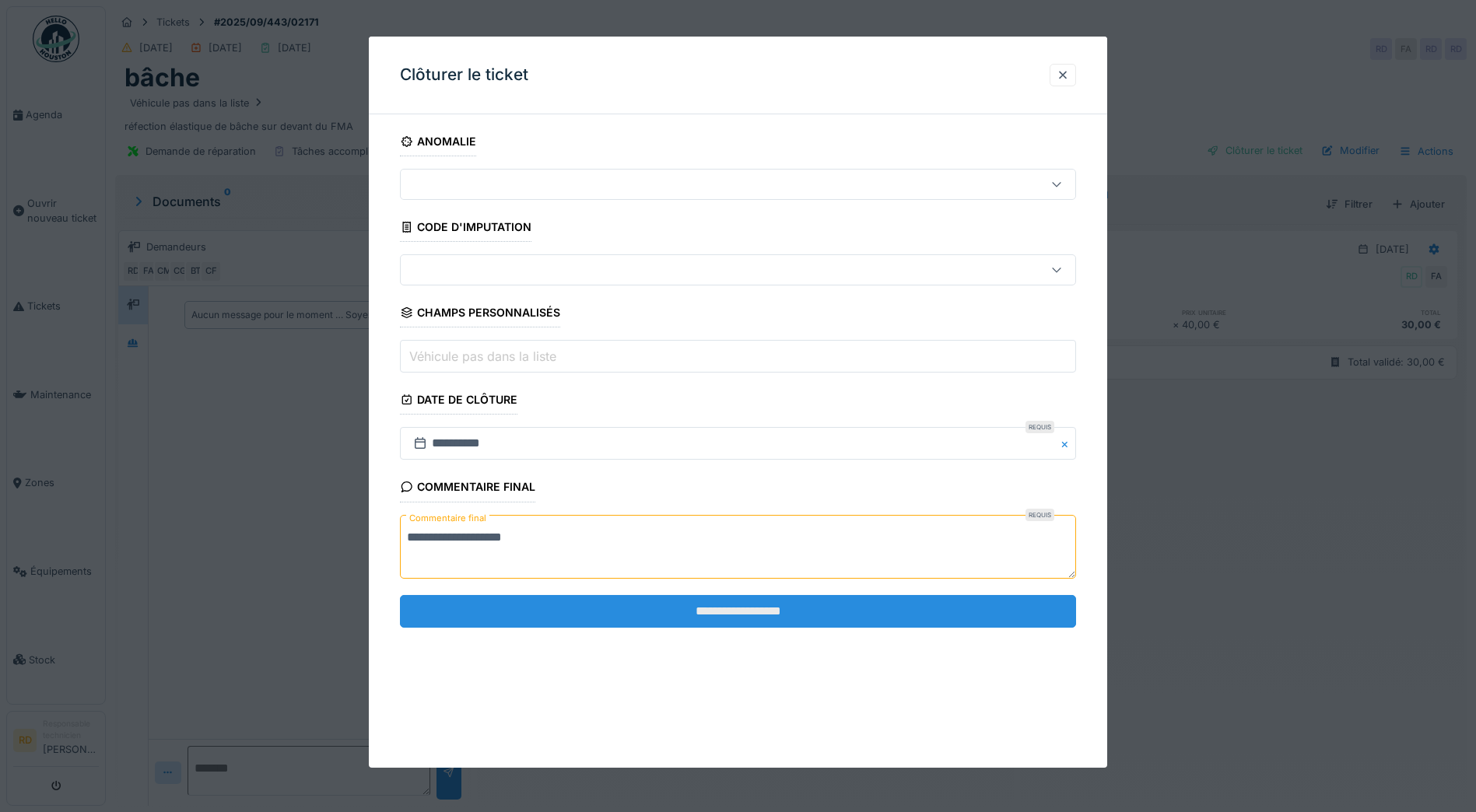
type textarea "**********"
click at [767, 604] on input "**********" at bounding box center [738, 612] width 676 height 33
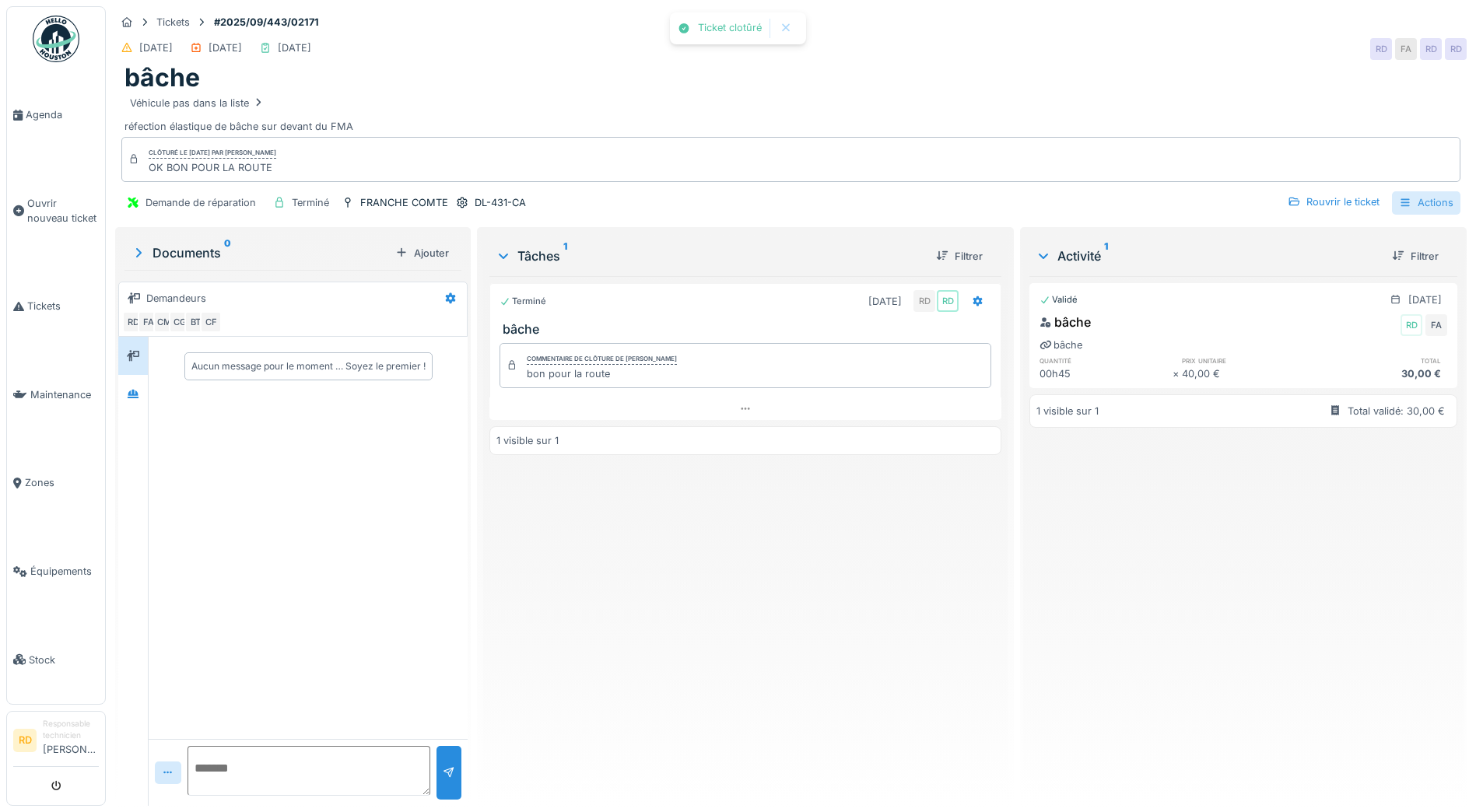
click at [1412, 202] on div "Actions" at bounding box center [1425, 202] width 68 height 22
click at [1384, 238] on div "Rapport d'intervention" at bounding box center [1337, 238] width 191 height 23
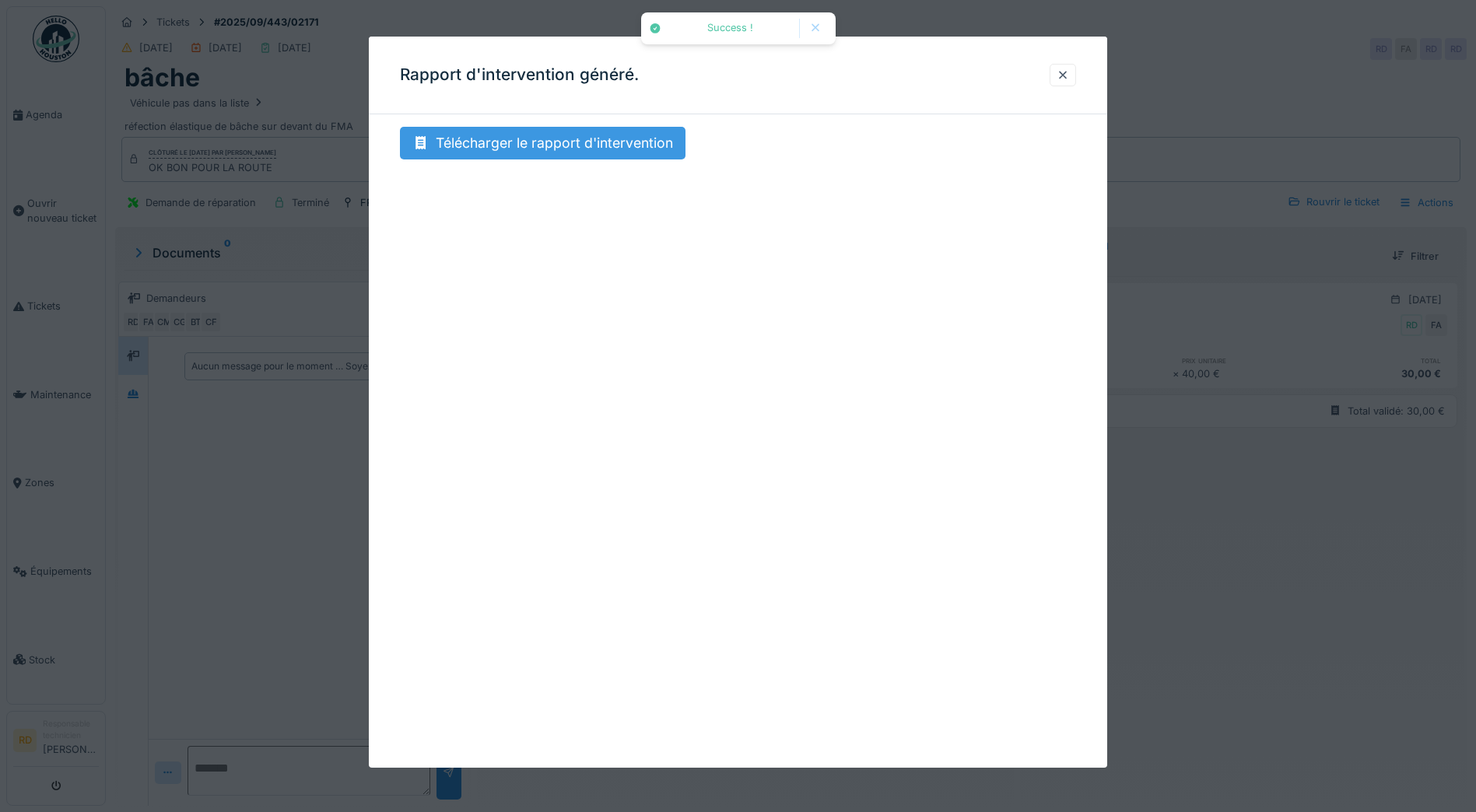
click at [503, 147] on div "Télécharger le rapport d'intervention" at bounding box center [543, 143] width 285 height 33
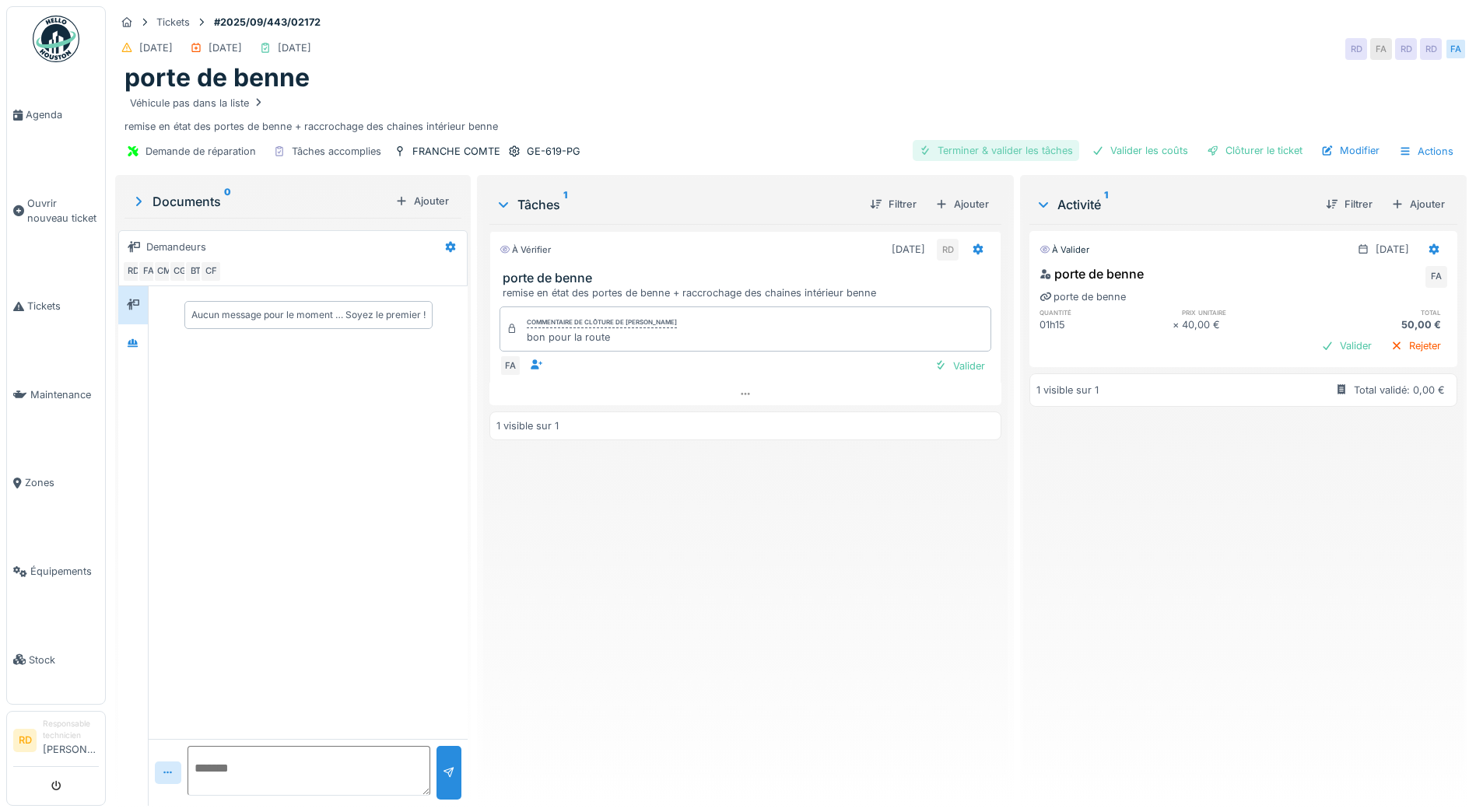
click at [983, 149] on div "Terminer & valider les tâches" at bounding box center [996, 150] width 167 height 21
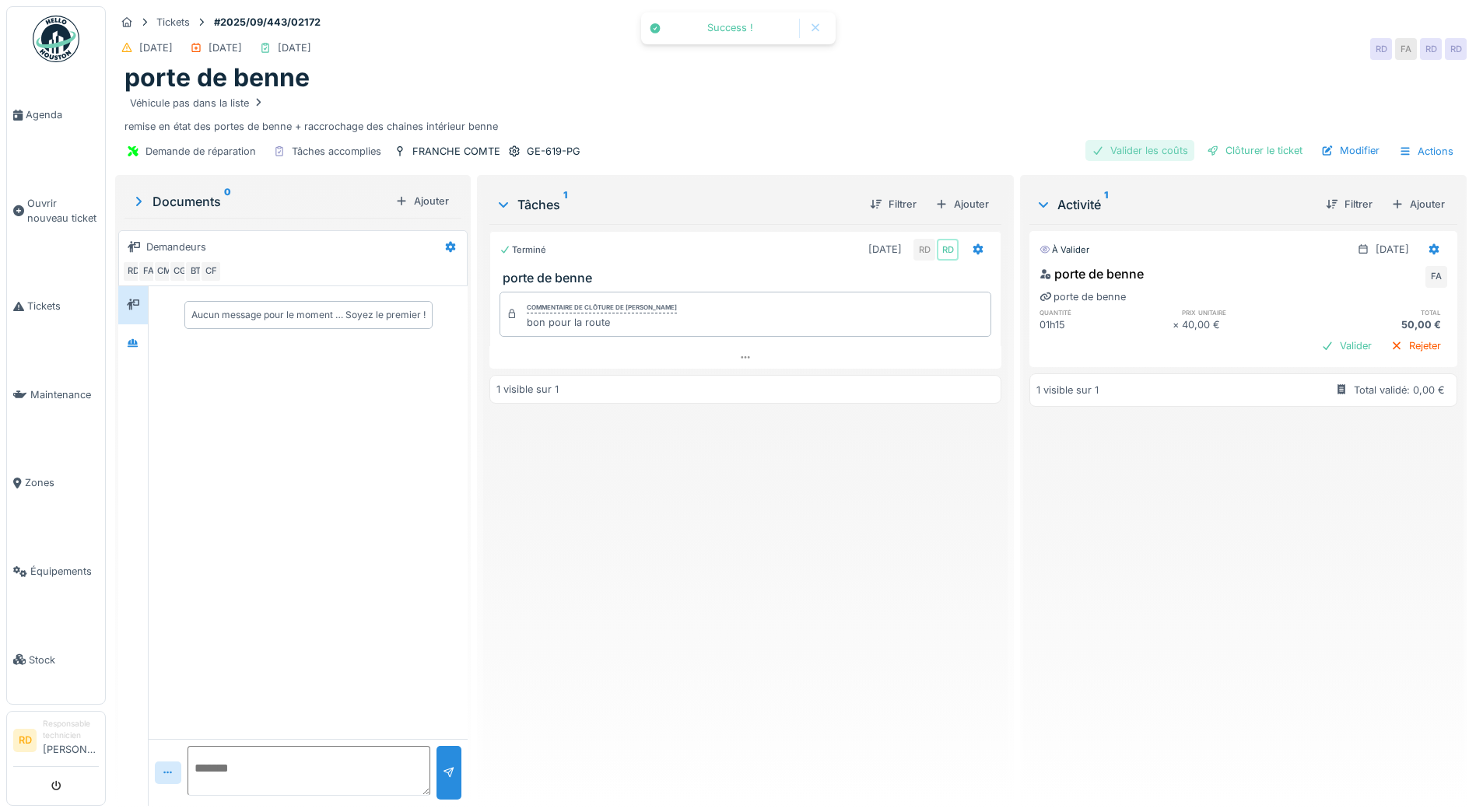
click at [1127, 152] on div "Valider les coûts" at bounding box center [1140, 150] width 109 height 21
click at [1243, 149] on div "Clôturer le ticket" at bounding box center [1254, 150] width 108 height 21
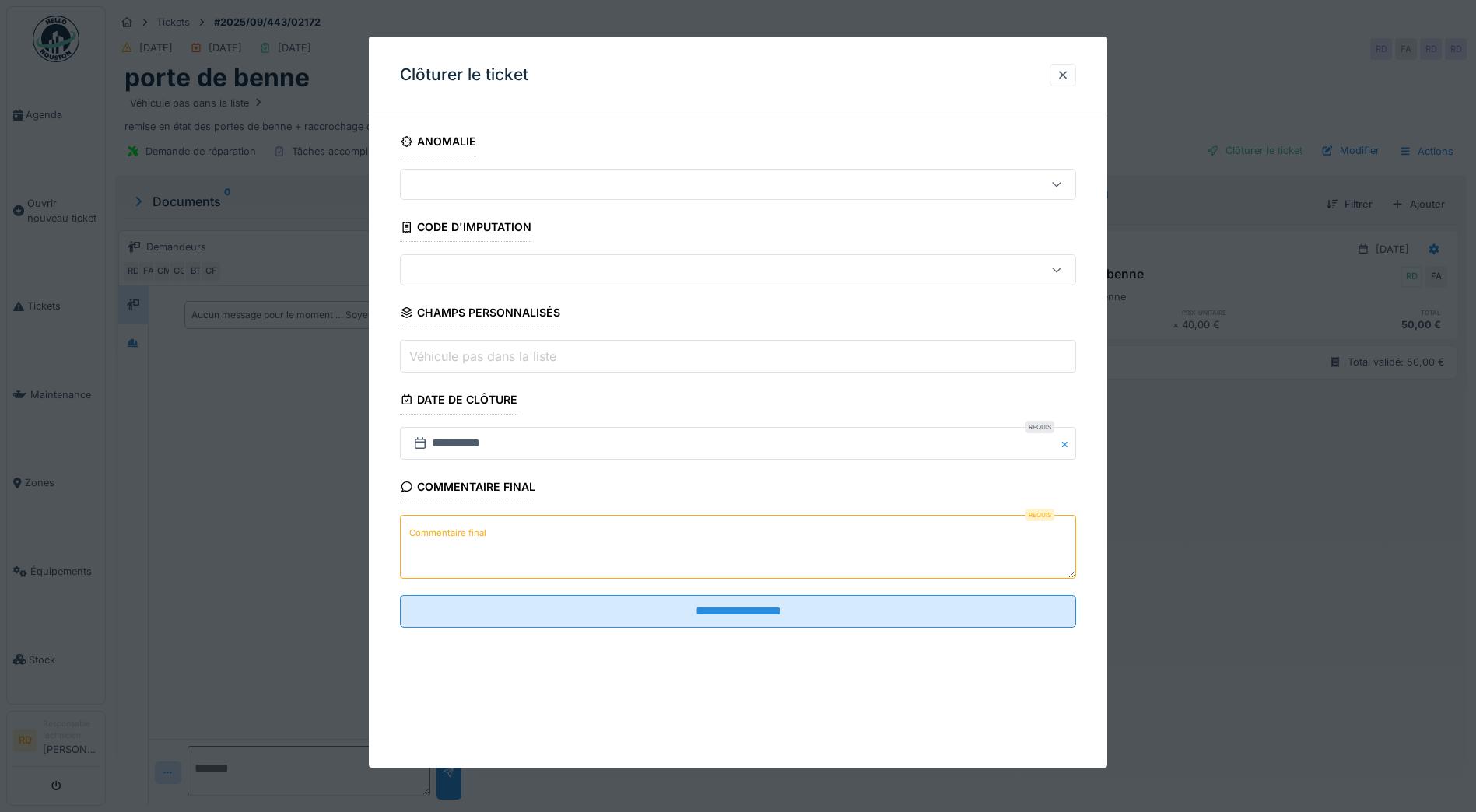
click at [449, 529] on label "Commentaire final" at bounding box center [448, 533] width 83 height 20
click at [449, 529] on textarea "Commentaire final" at bounding box center [738, 547] width 676 height 64
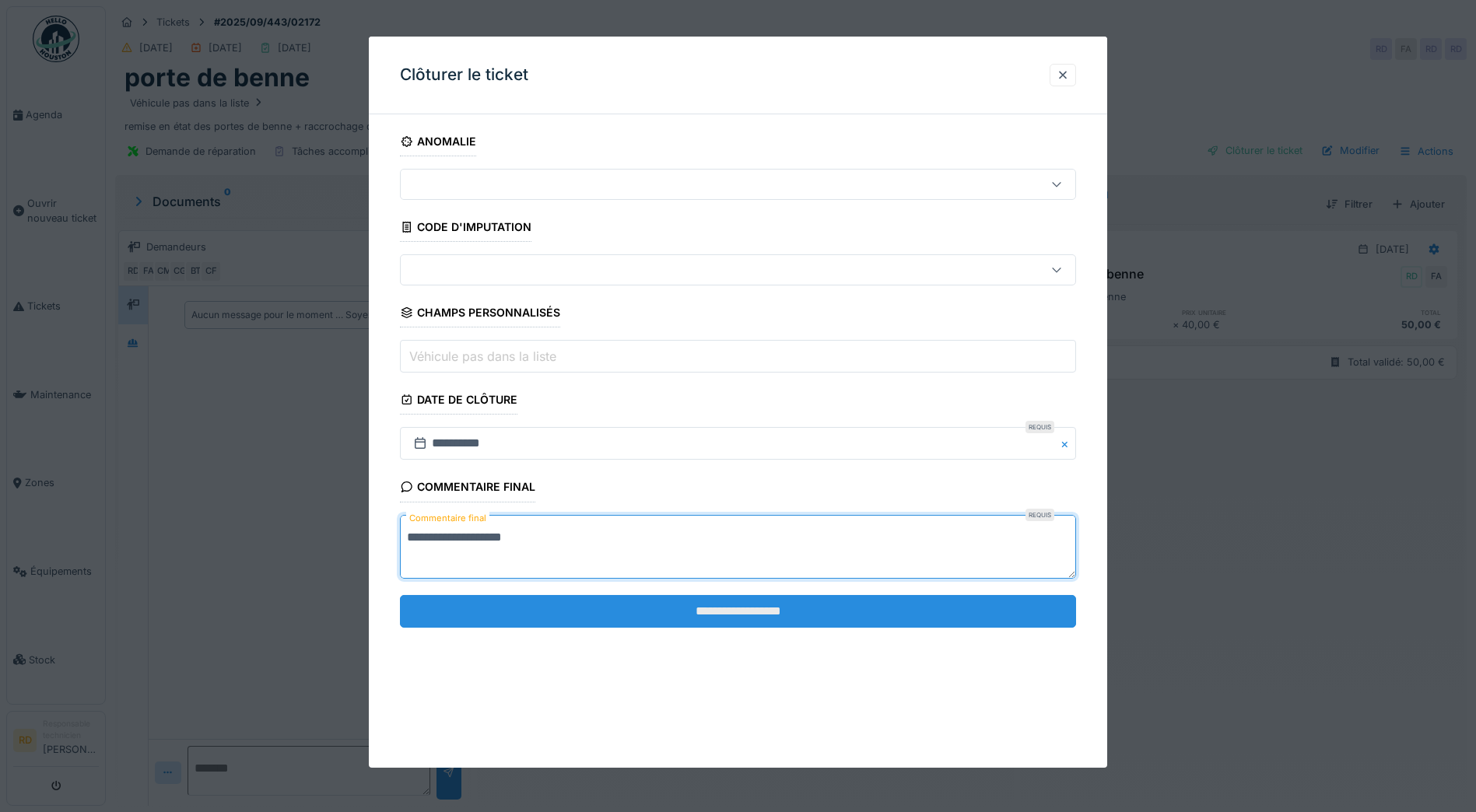
type textarea "**********"
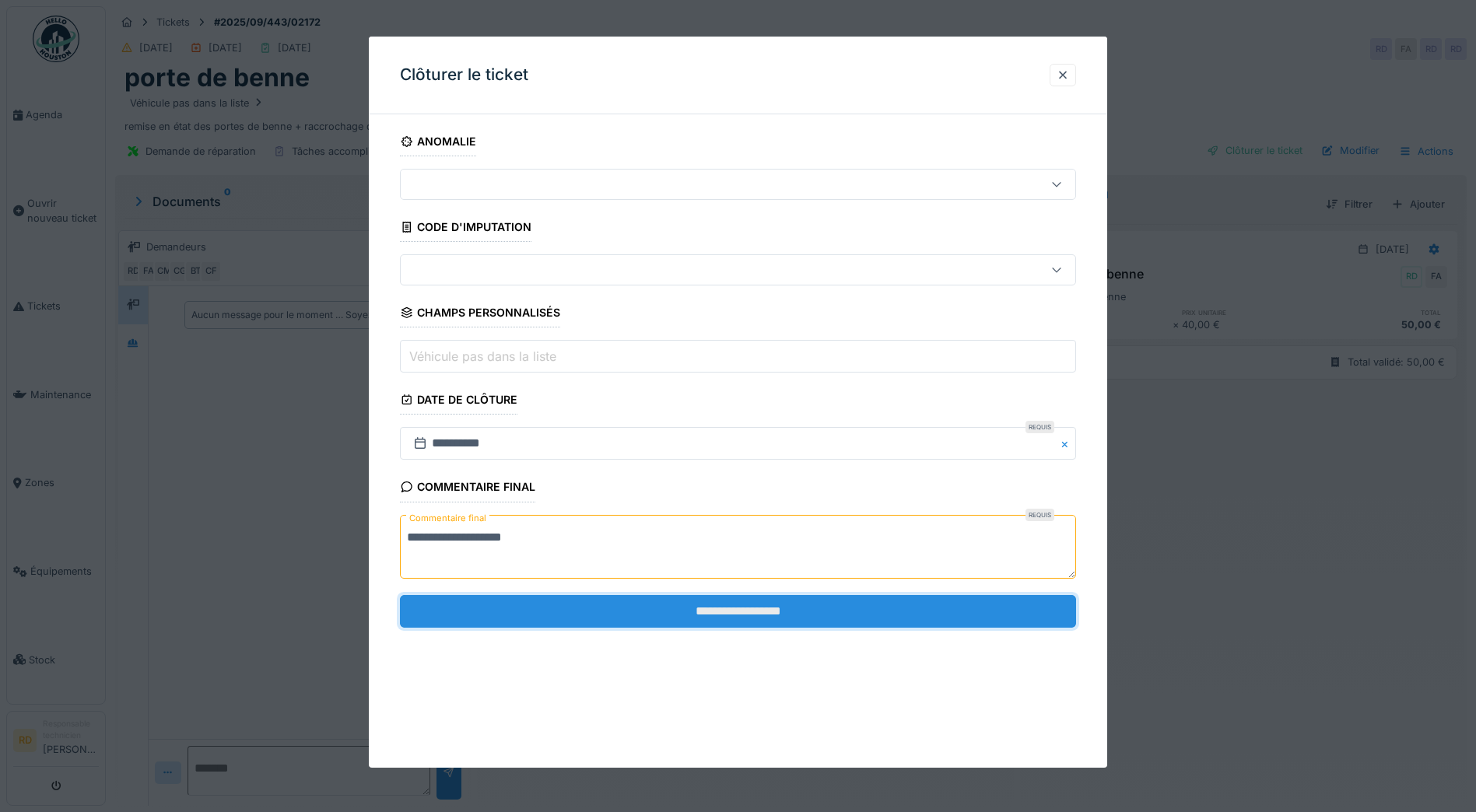
drag, startPoint x: 701, startPoint y: 602, endPoint x: 33, endPoint y: 561, distance: 669.3
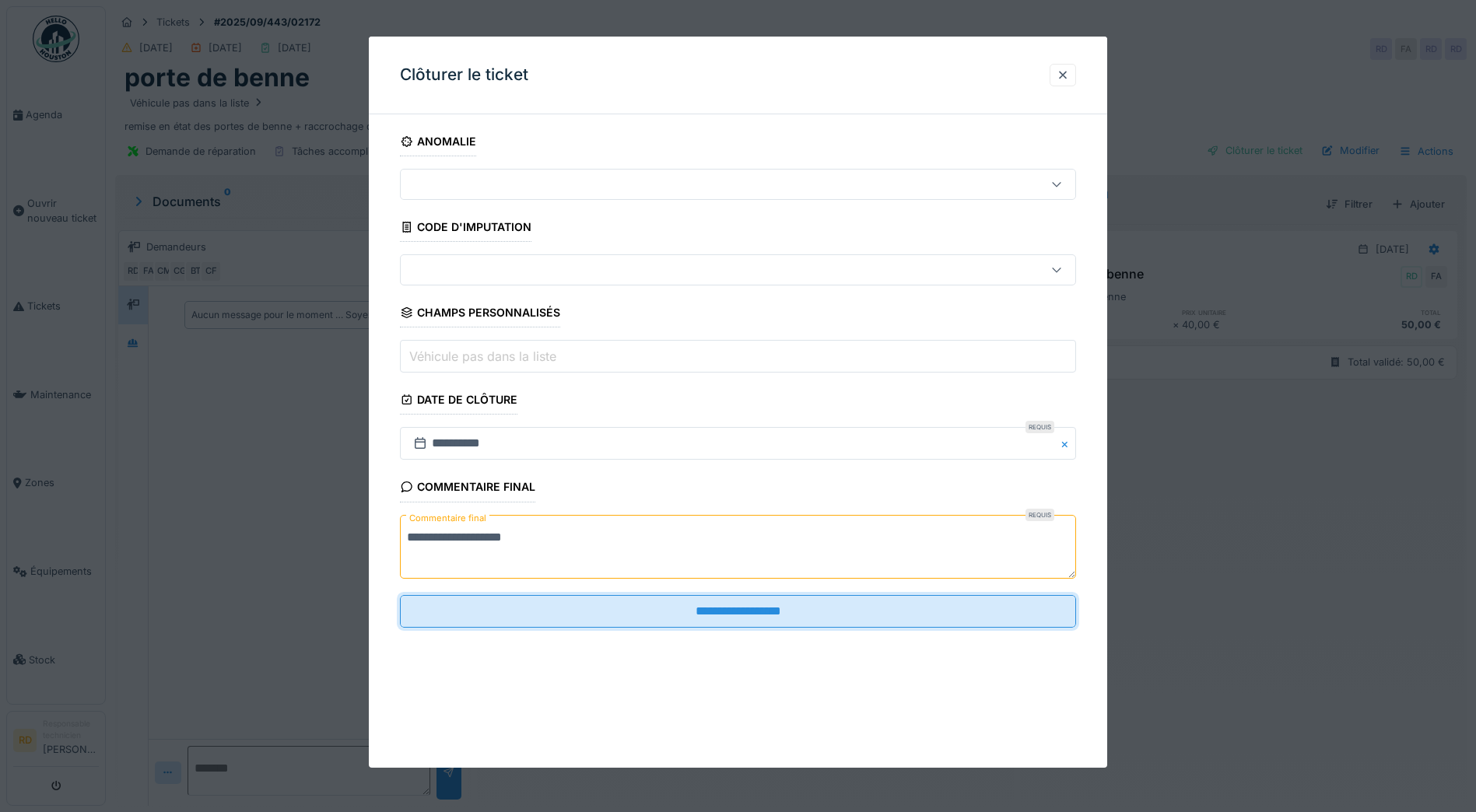
click at [700, 603] on input "**********" at bounding box center [738, 612] width 676 height 33
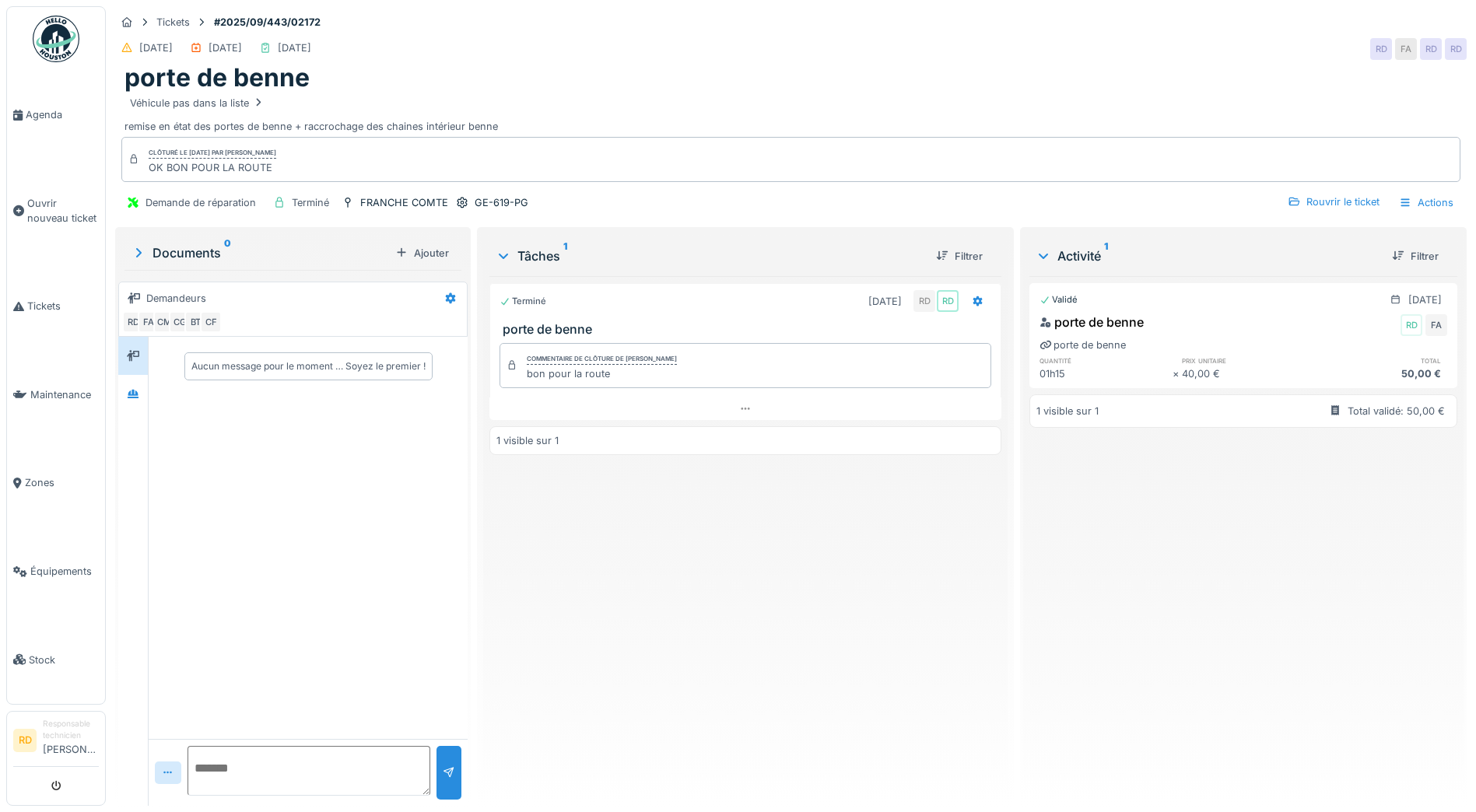
drag, startPoint x: 1407, startPoint y: 200, endPoint x: 1376, endPoint y: 219, distance: 36.4
click at [1407, 200] on div "Actions" at bounding box center [1425, 202] width 68 height 22
click at [1288, 235] on div "Rapport d'intervention" at bounding box center [1337, 238] width 191 height 23
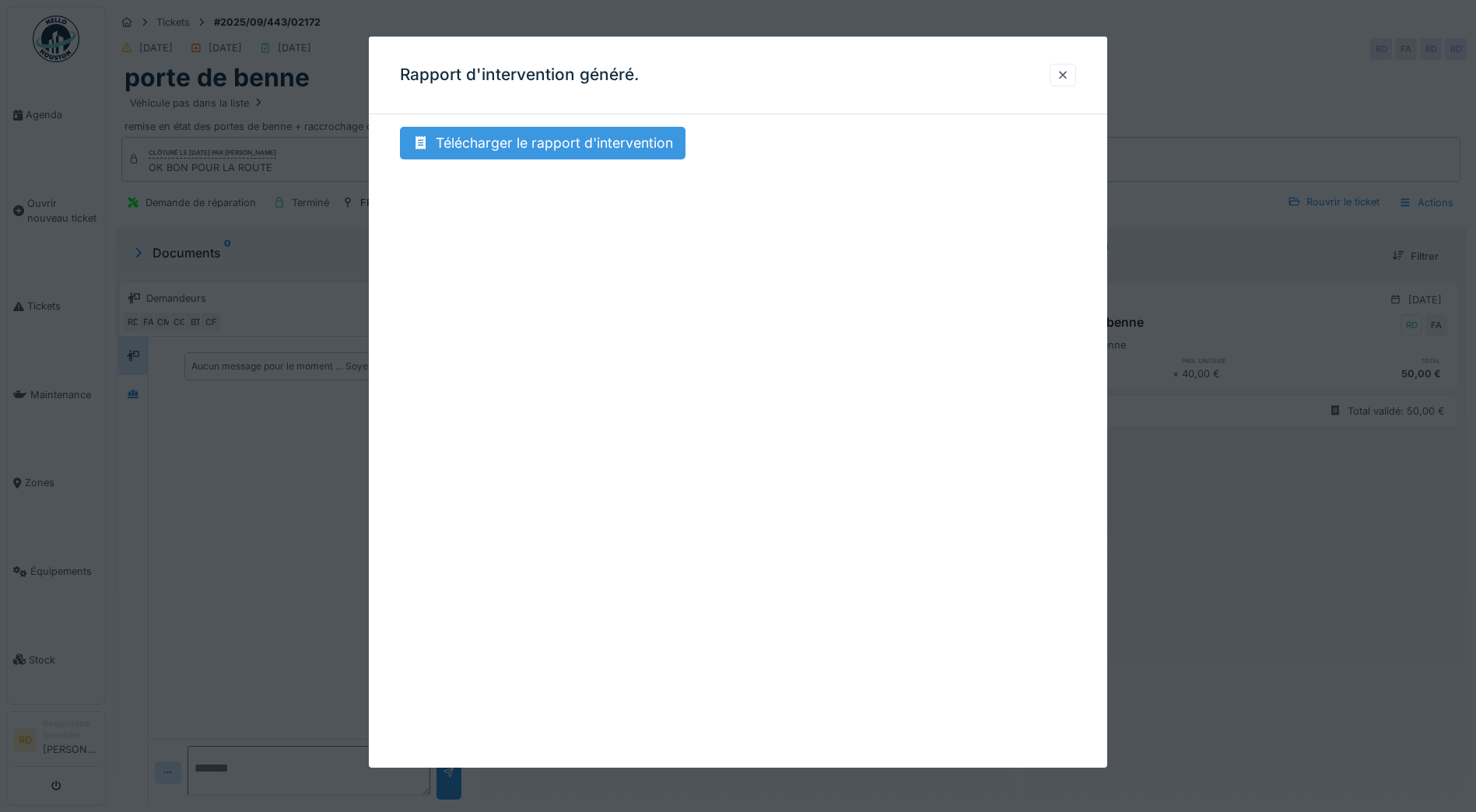
click at [608, 145] on div "Télécharger le rapport d'intervention" at bounding box center [543, 143] width 285 height 33
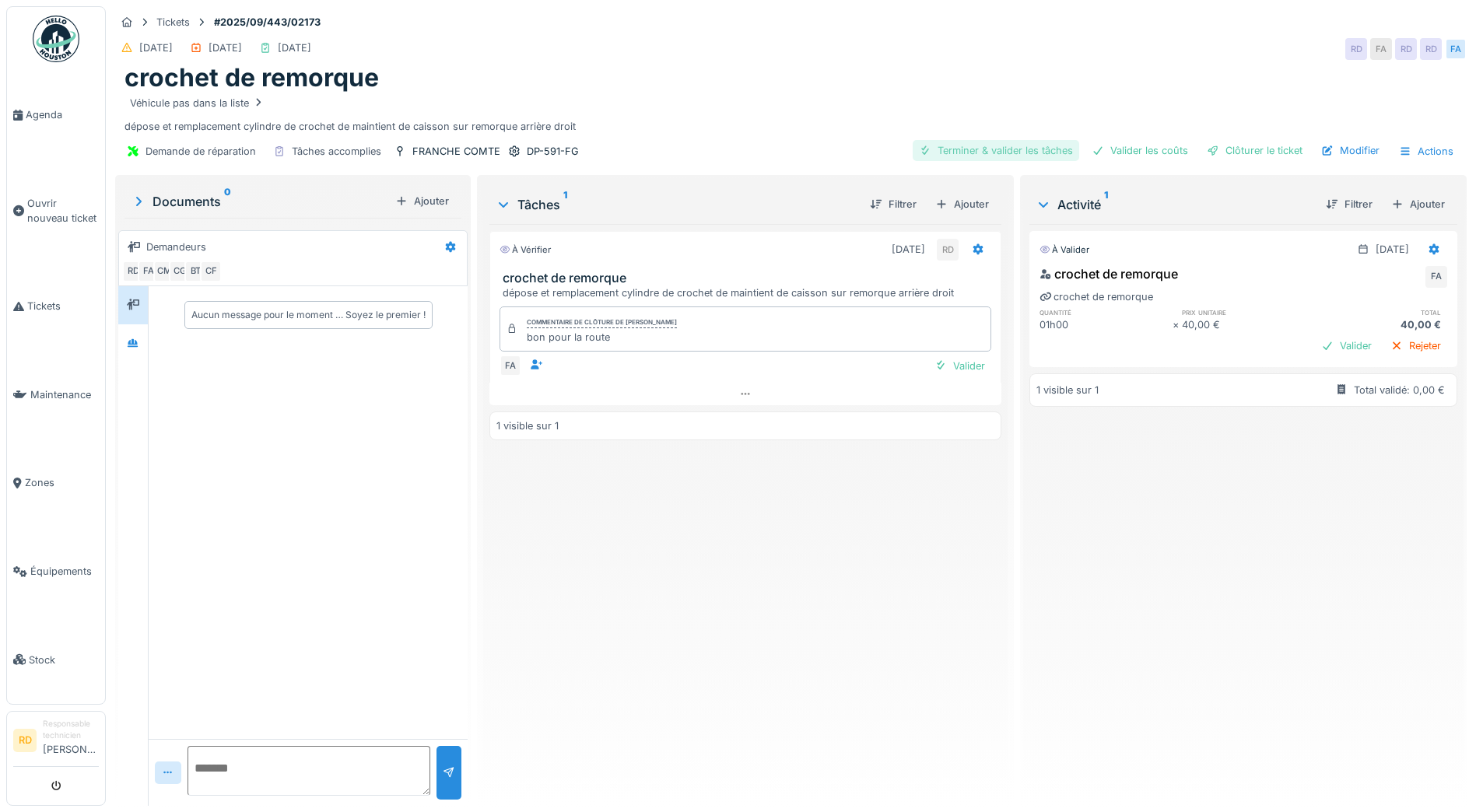
click at [973, 147] on div "Terminer & valider les tâches" at bounding box center [996, 150] width 167 height 21
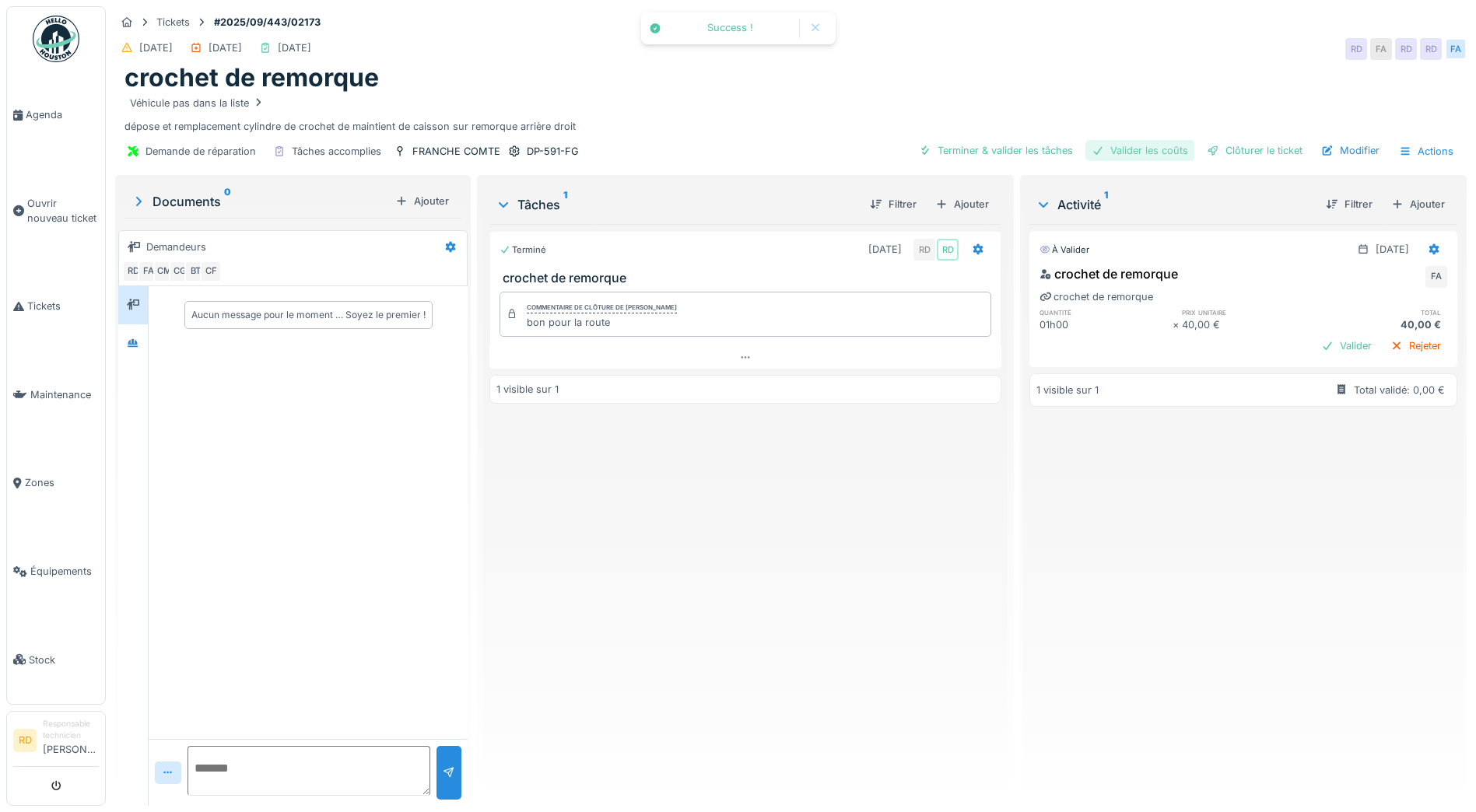
click at [1123, 148] on div "Valider les coûts" at bounding box center [1140, 150] width 109 height 21
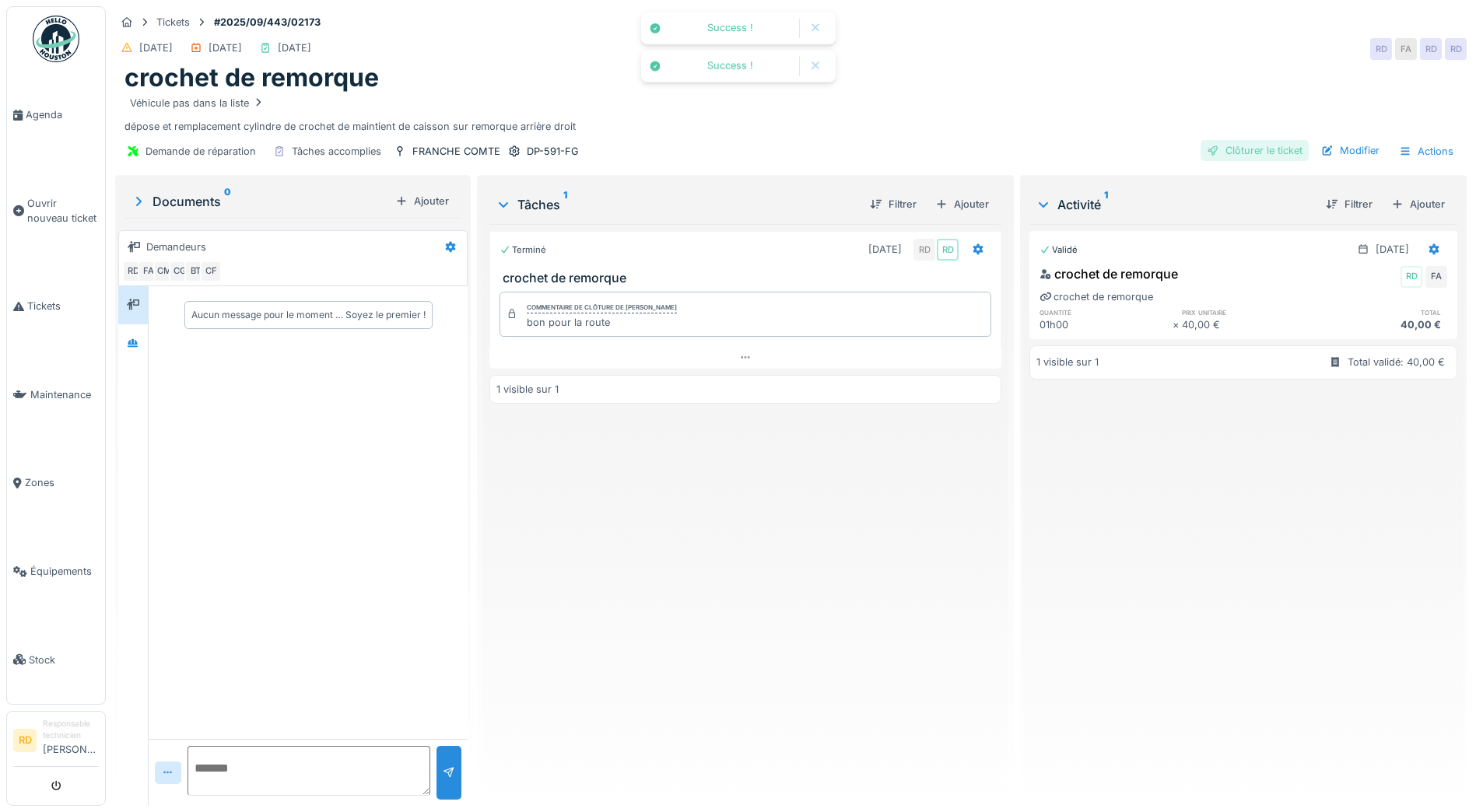
click at [1225, 150] on div "Clôturer le ticket" at bounding box center [1254, 150] width 108 height 21
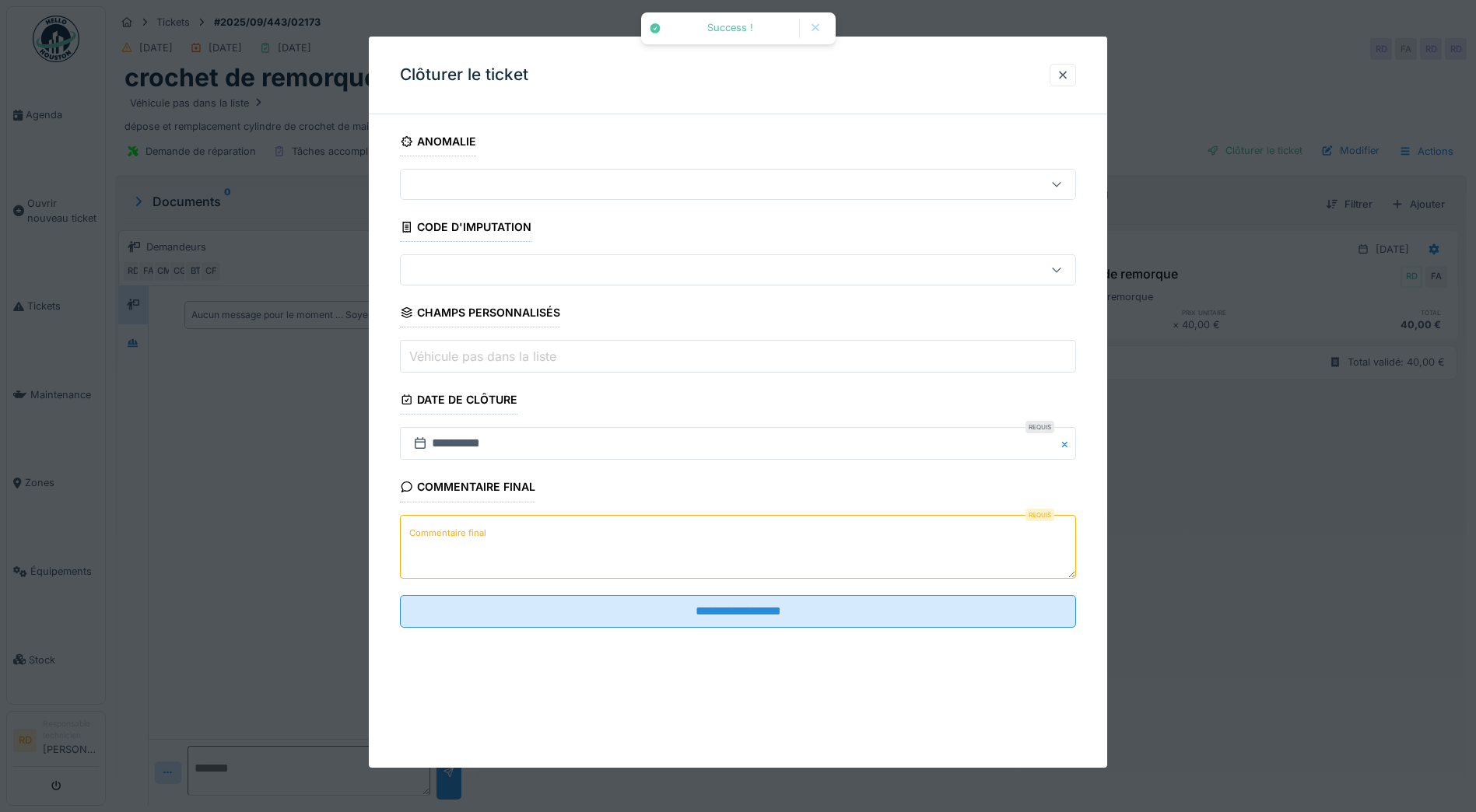
drag, startPoint x: 509, startPoint y: 541, endPoint x: 497, endPoint y: 541, distance: 12.0
click at [509, 541] on textarea "Commentaire final" at bounding box center [738, 547] width 676 height 64
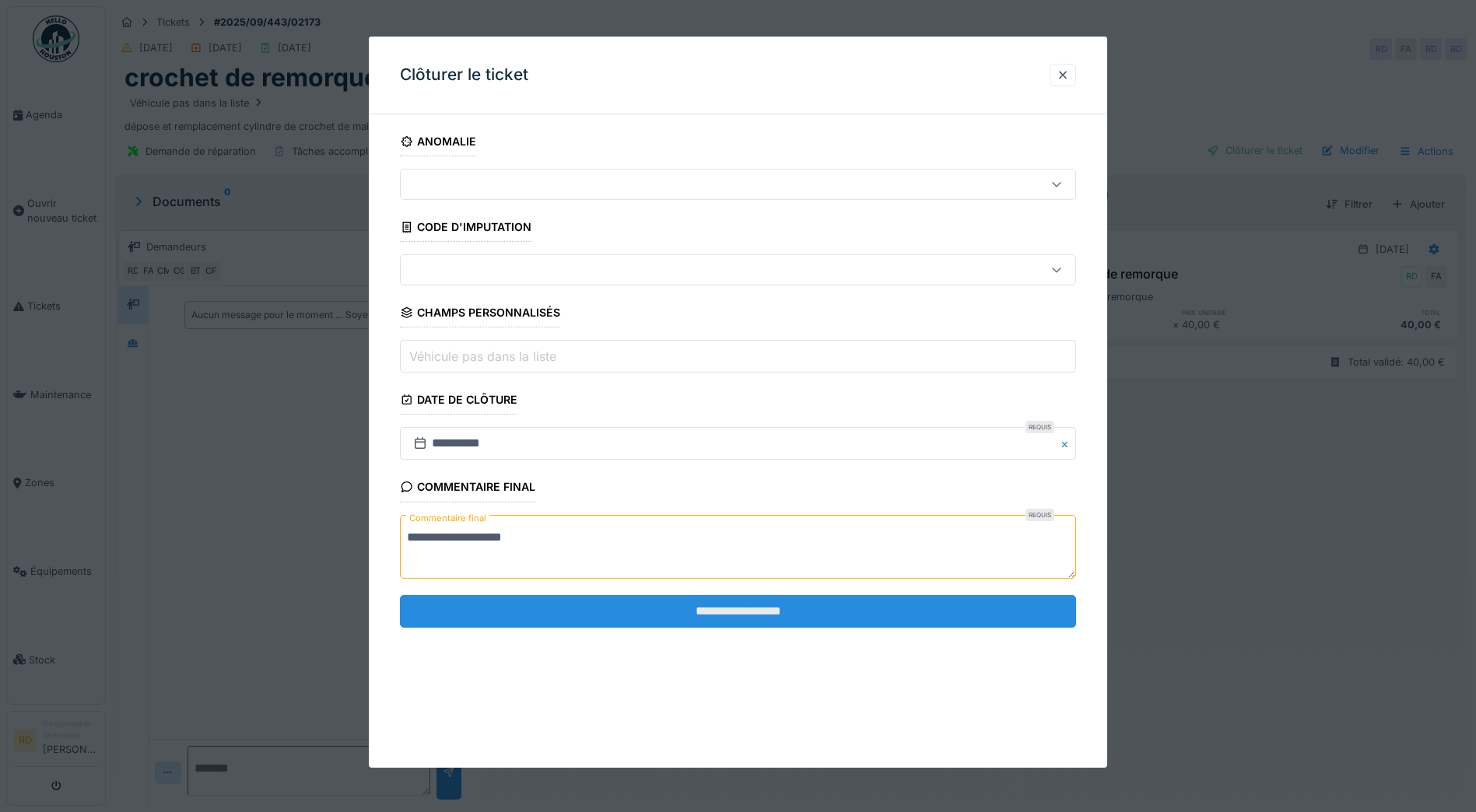
type textarea "**********"
click at [721, 618] on input "**********" at bounding box center [738, 612] width 676 height 33
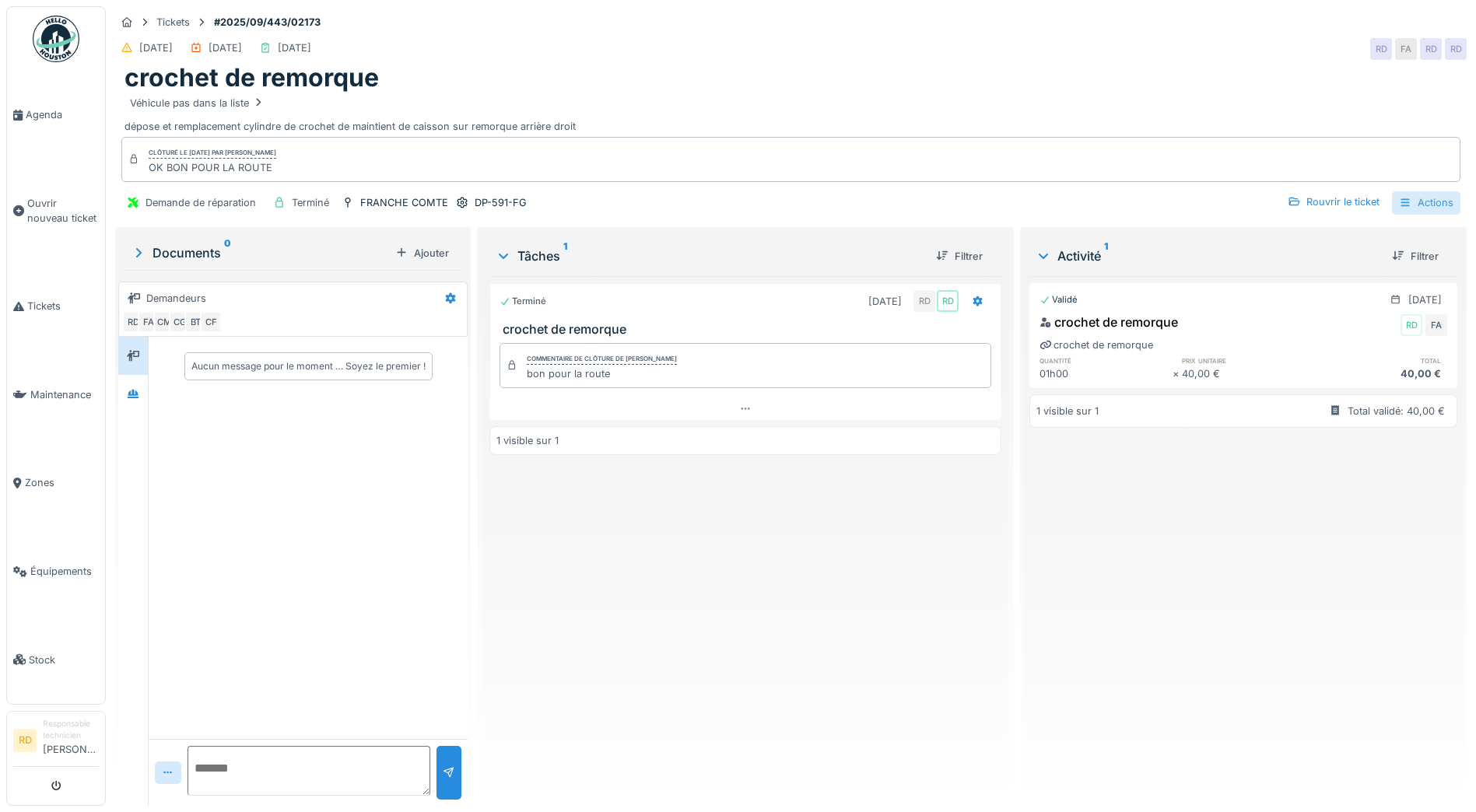
click at [1414, 204] on div "Actions" at bounding box center [1425, 202] width 68 height 22
click at [1371, 238] on div "Rapport d'intervention" at bounding box center [1337, 238] width 191 height 23
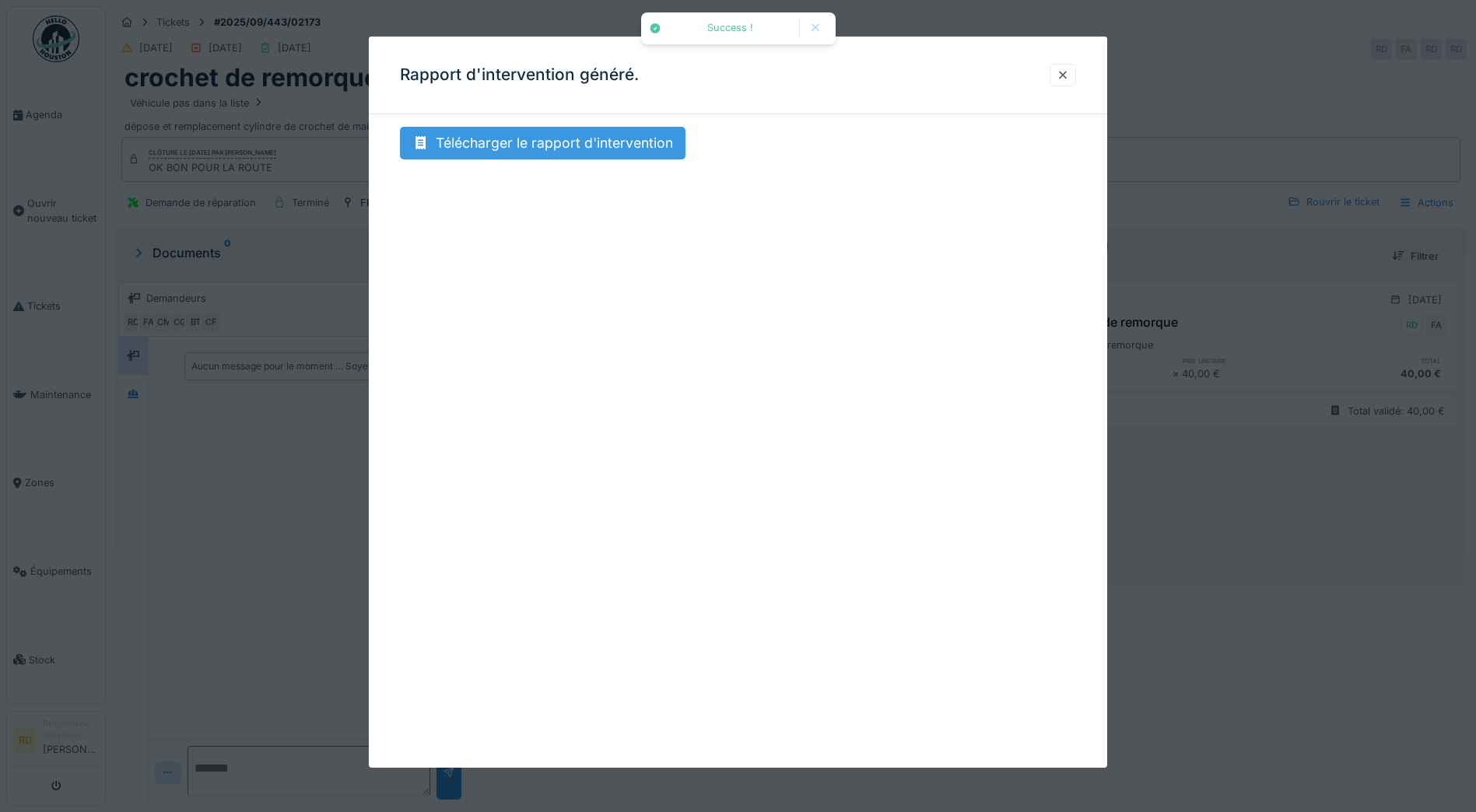
click at [611, 144] on div "Télécharger le rapport d'intervention" at bounding box center [543, 143] width 285 height 33
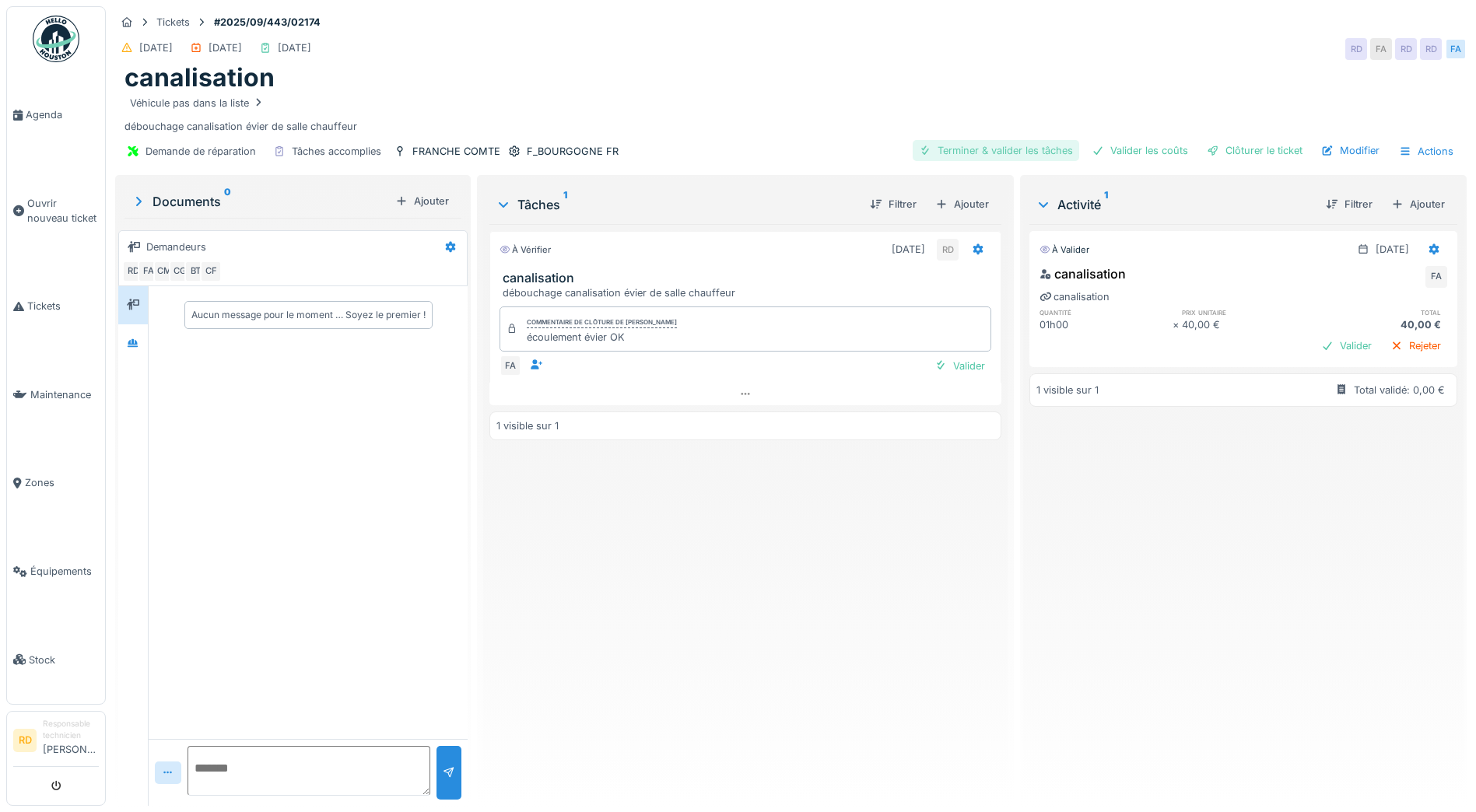
click at [968, 143] on div "Terminer & valider les tâches" at bounding box center [996, 150] width 167 height 21
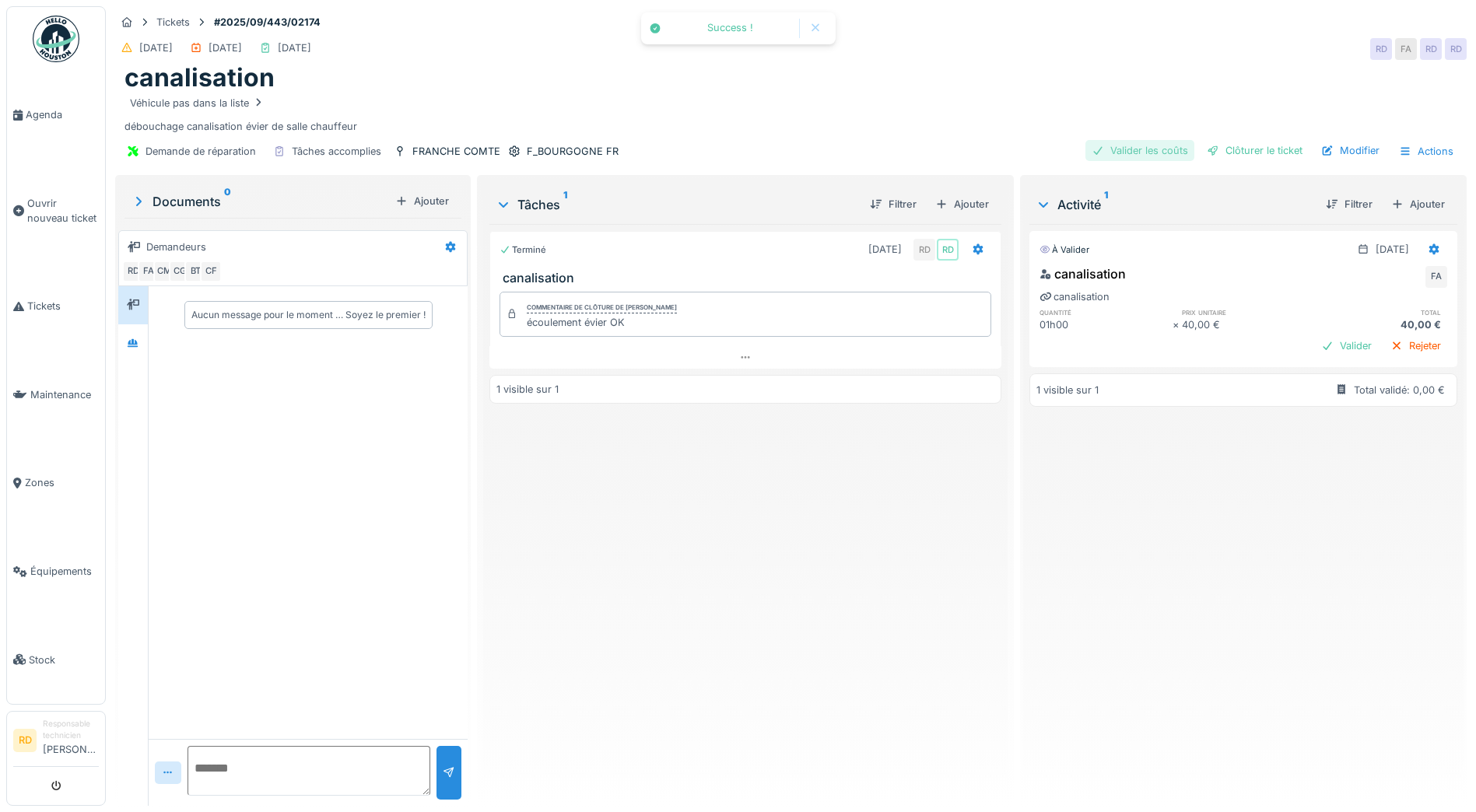
click at [1125, 149] on div "Valider les coûts" at bounding box center [1140, 150] width 109 height 21
click at [1231, 149] on div "Clôturer le ticket" at bounding box center [1254, 150] width 108 height 21
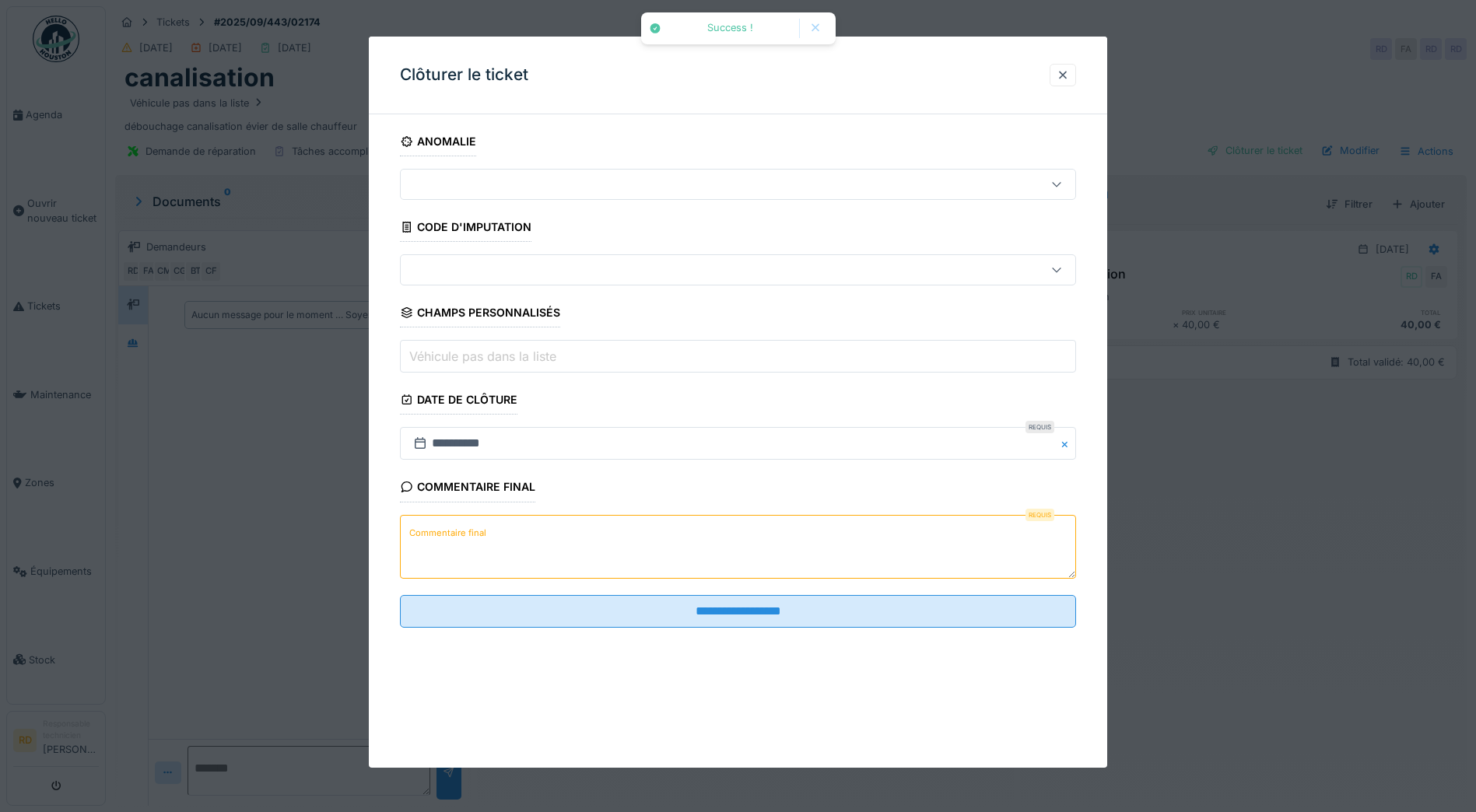
click at [495, 540] on textarea "Commentaire final" at bounding box center [738, 547] width 676 height 64
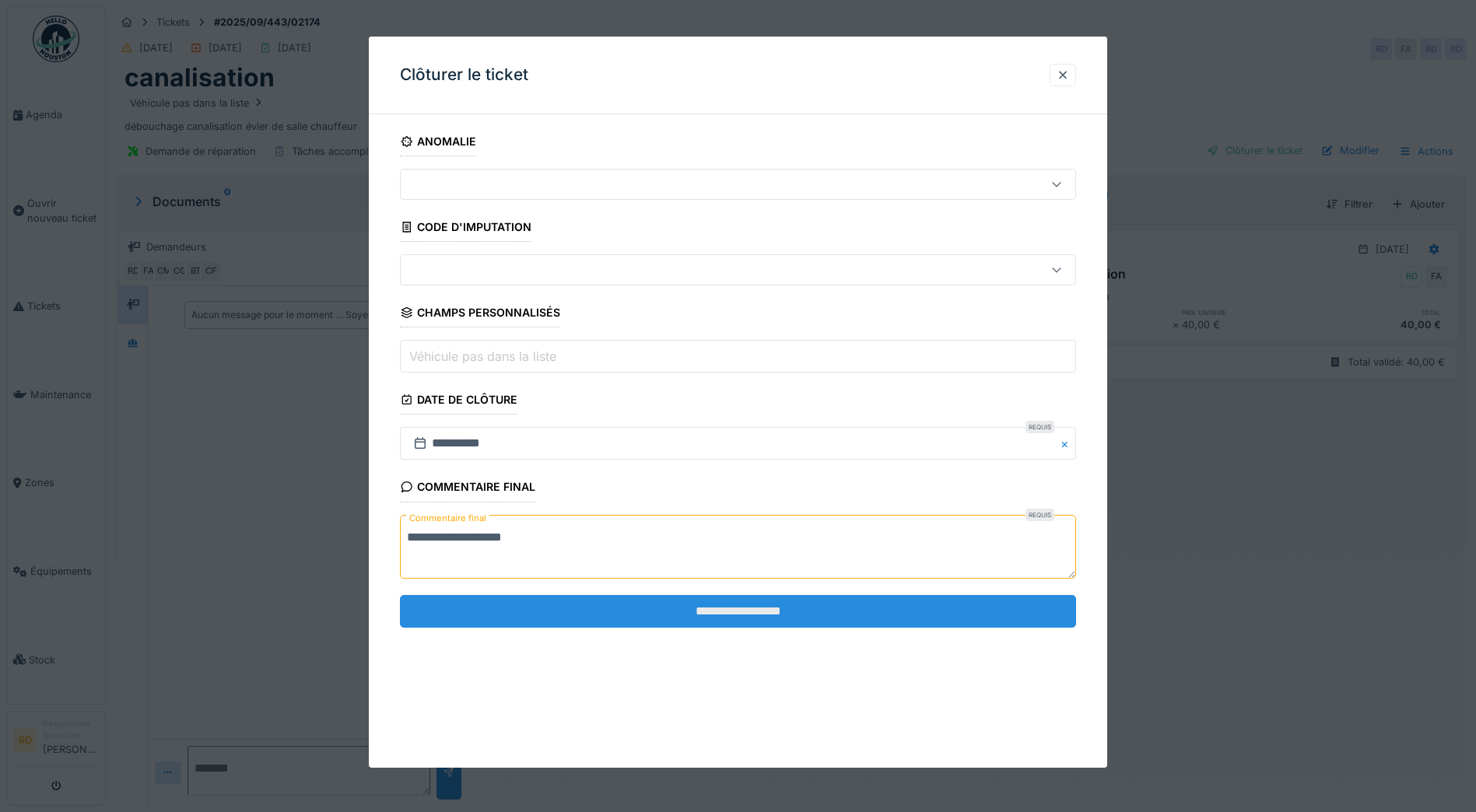
type textarea "**********"
click at [705, 604] on input "**********" at bounding box center [738, 612] width 676 height 33
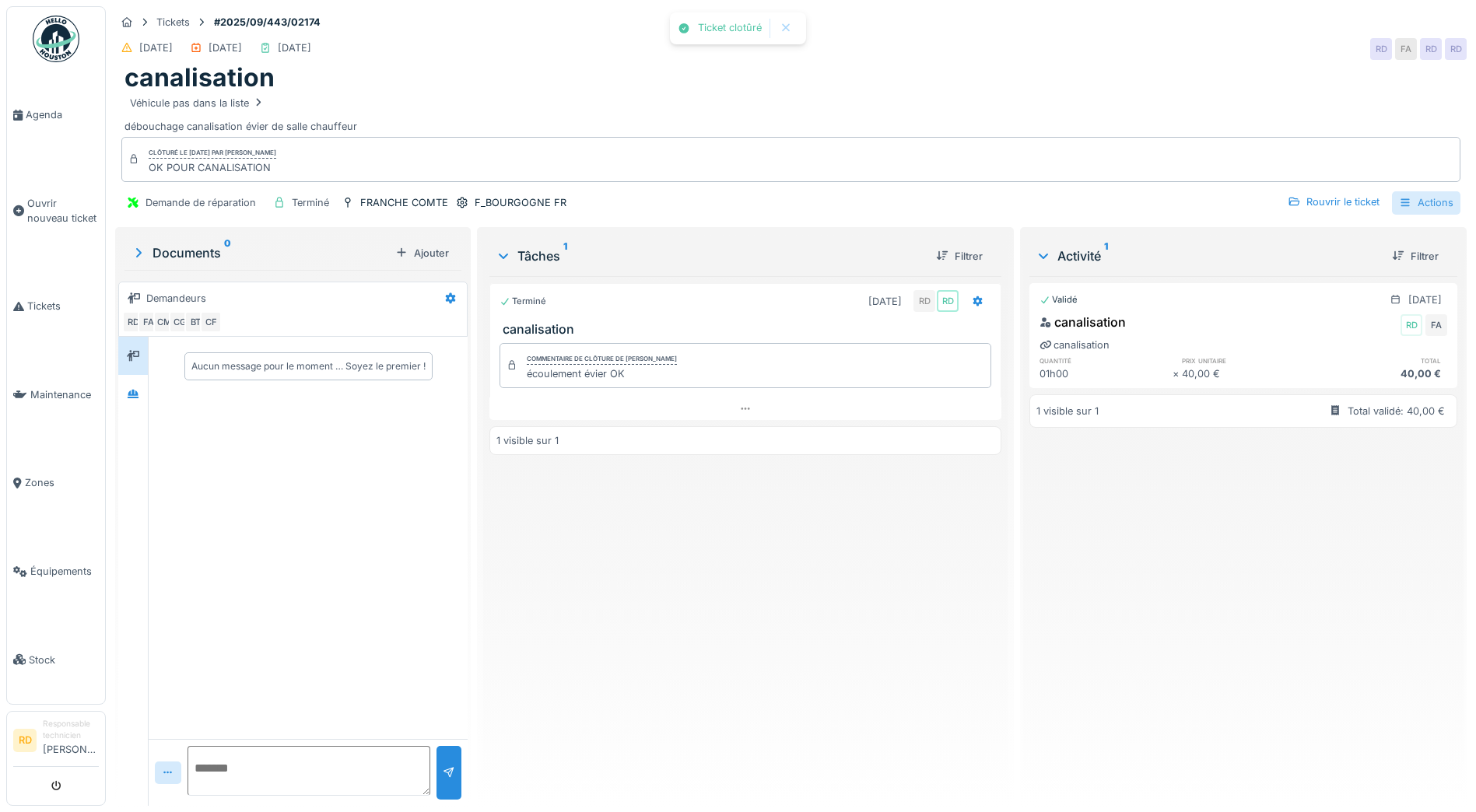
click at [1406, 199] on div "Actions" at bounding box center [1425, 202] width 68 height 22
click at [1349, 237] on div "Rapport d'intervention" at bounding box center [1337, 238] width 191 height 23
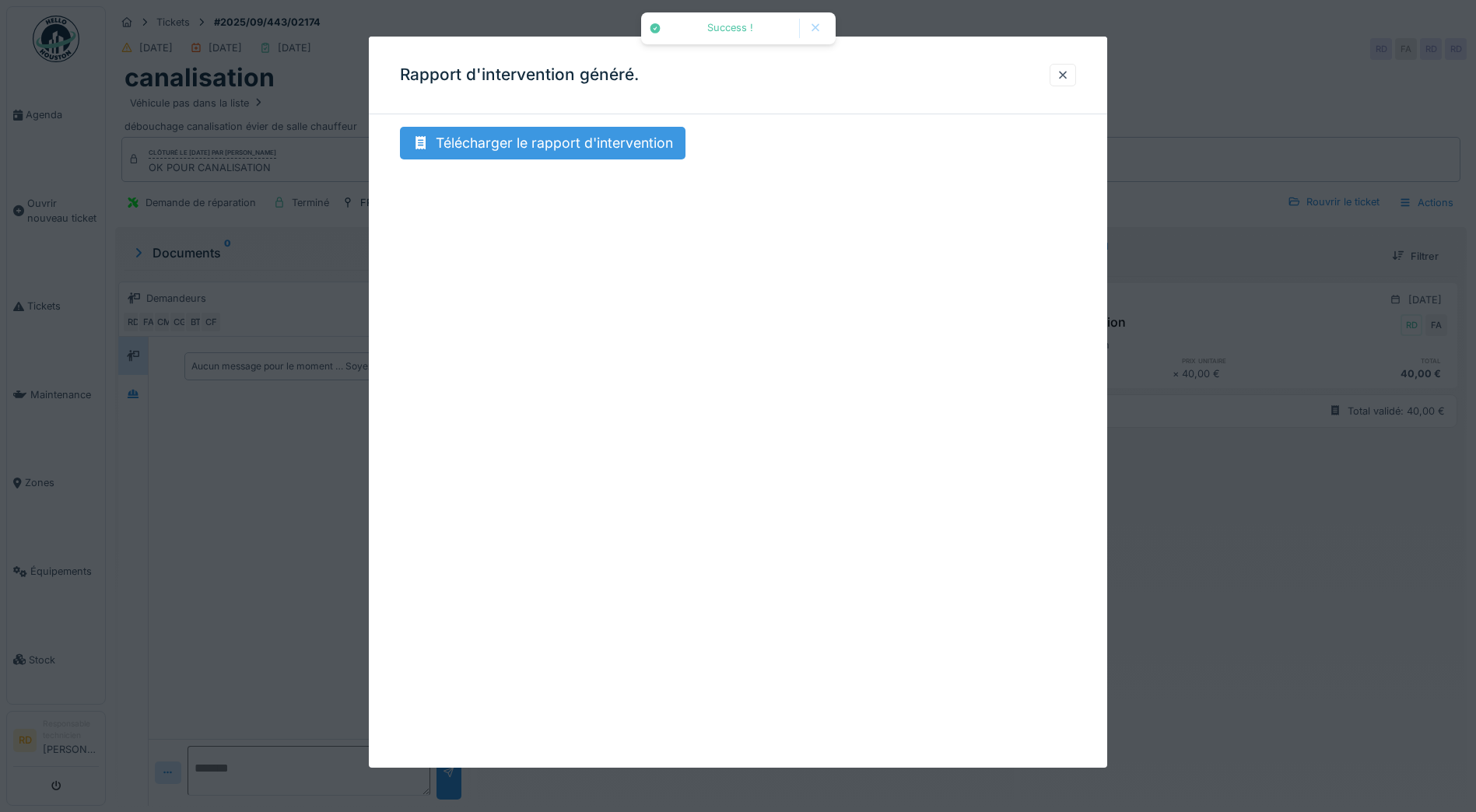
click at [544, 145] on div "Télécharger le rapport d'intervention" at bounding box center [543, 143] width 285 height 33
